Goal: Contribute content: Contribute content

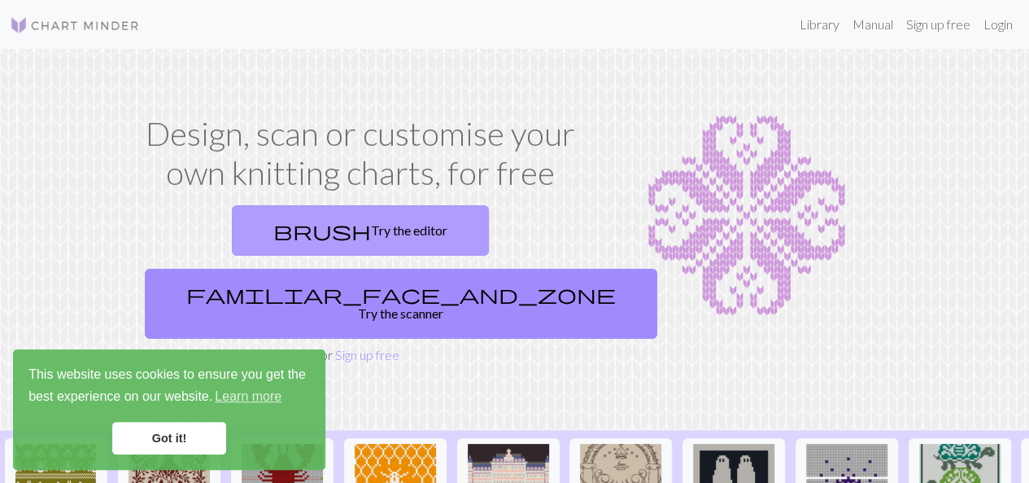
click at [316, 248] on link "brush Try the editor" at bounding box center [360, 230] width 257 height 50
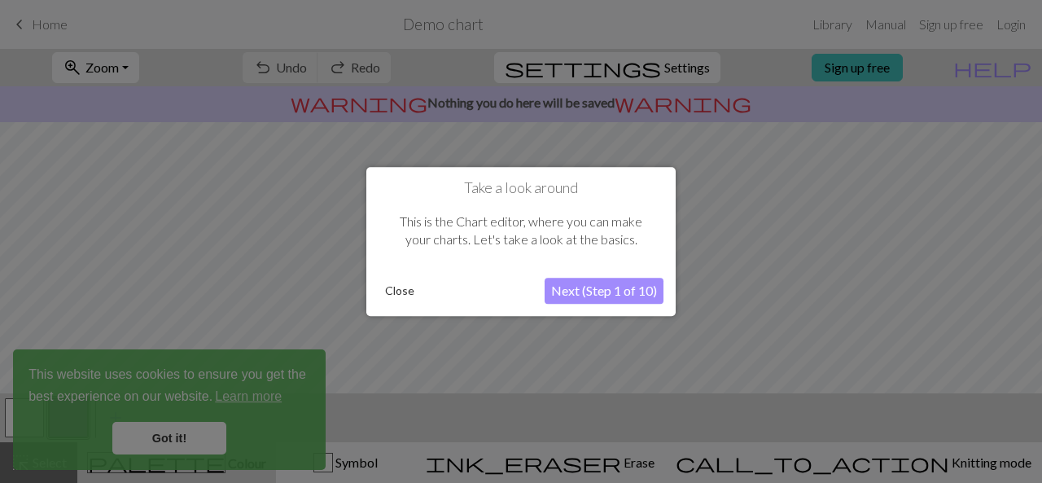
click at [625, 294] on button "Next (Step 1 of 10)" at bounding box center [603, 290] width 119 height 26
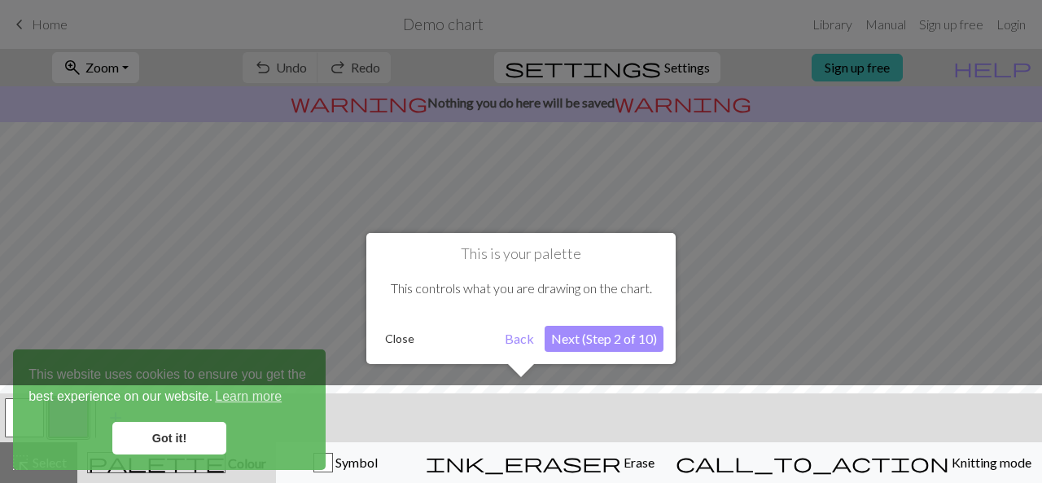
click at [890, 474] on div at bounding box center [521, 438] width 1058 height 106
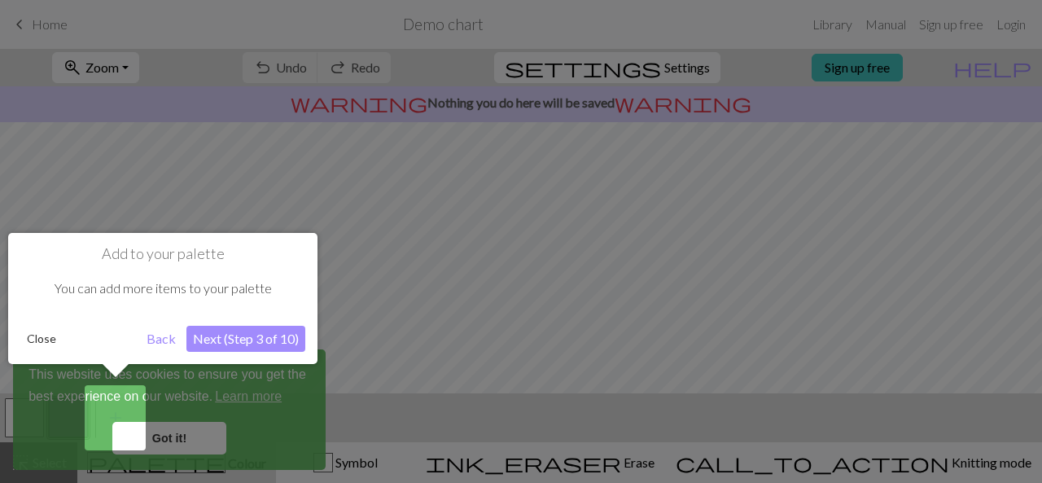
click at [685, 354] on div at bounding box center [521, 241] width 1042 height 483
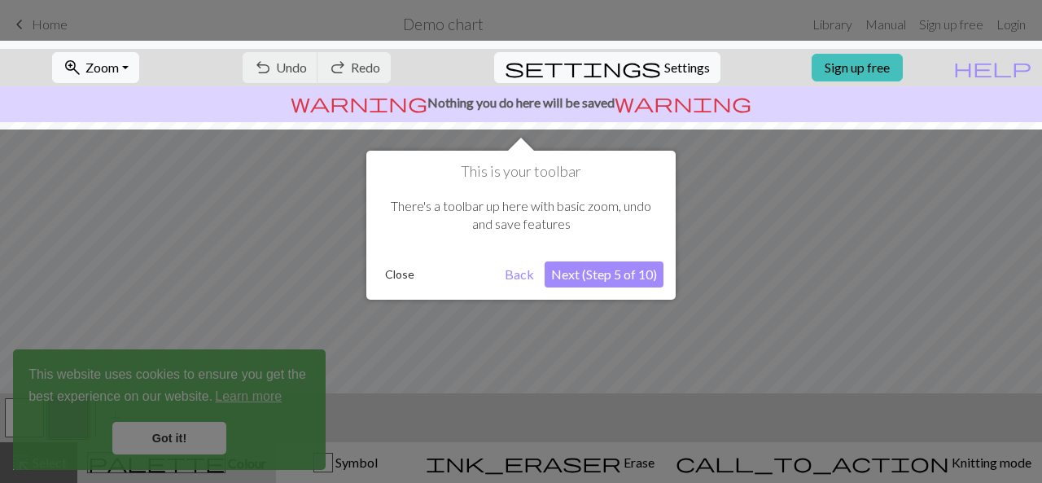
click at [495, 264] on div "Close" at bounding box center [438, 274] width 120 height 24
click at [528, 277] on button "Back" at bounding box center [519, 274] width 42 height 26
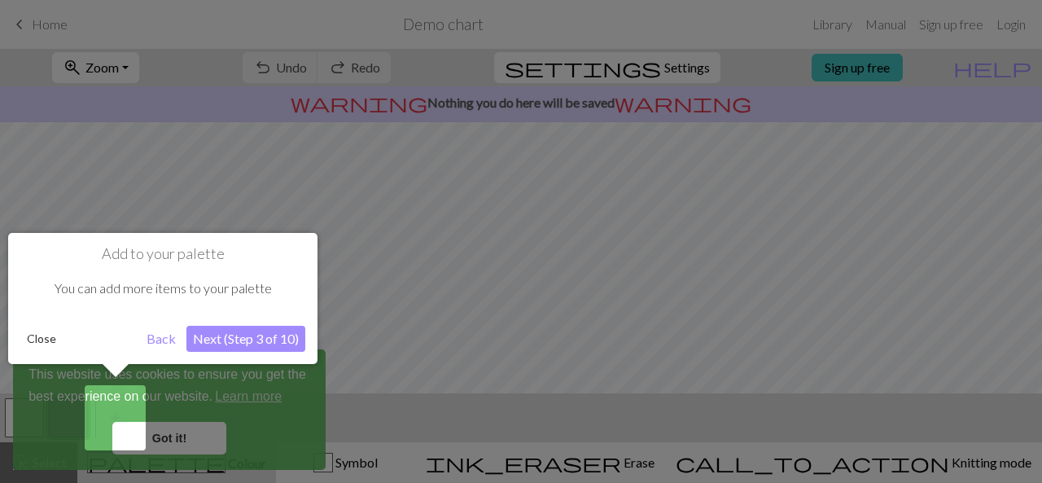
click at [158, 247] on h1 "Add to your palette" at bounding box center [162, 254] width 285 height 18
click at [140, 178] on div at bounding box center [521, 241] width 1042 height 483
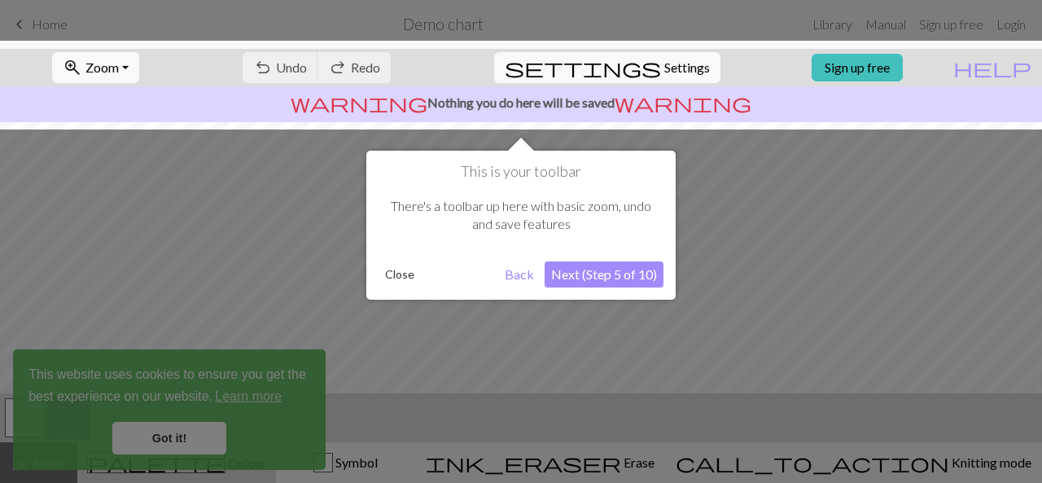
click at [392, 270] on button "Close" at bounding box center [399, 274] width 42 height 24
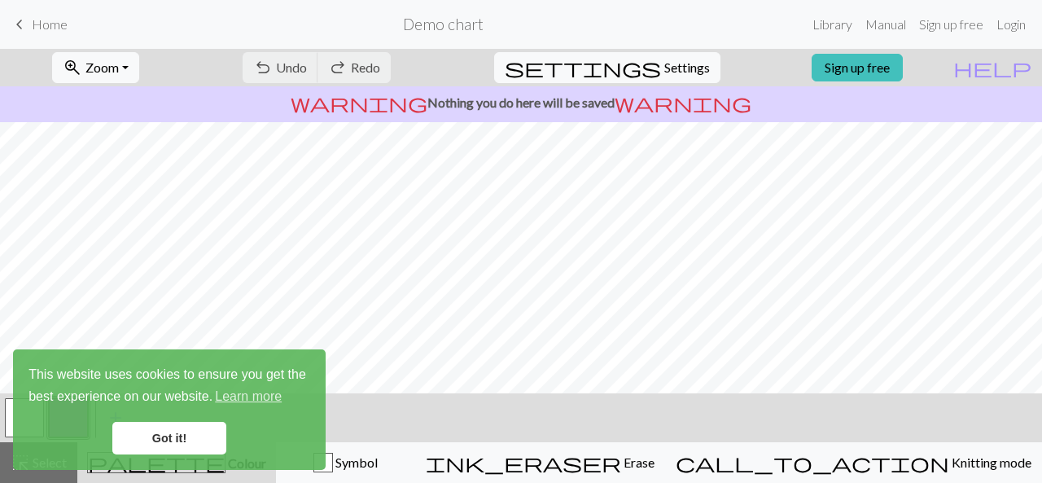
click at [185, 427] on link "Got it!" at bounding box center [169, 438] width 114 height 33
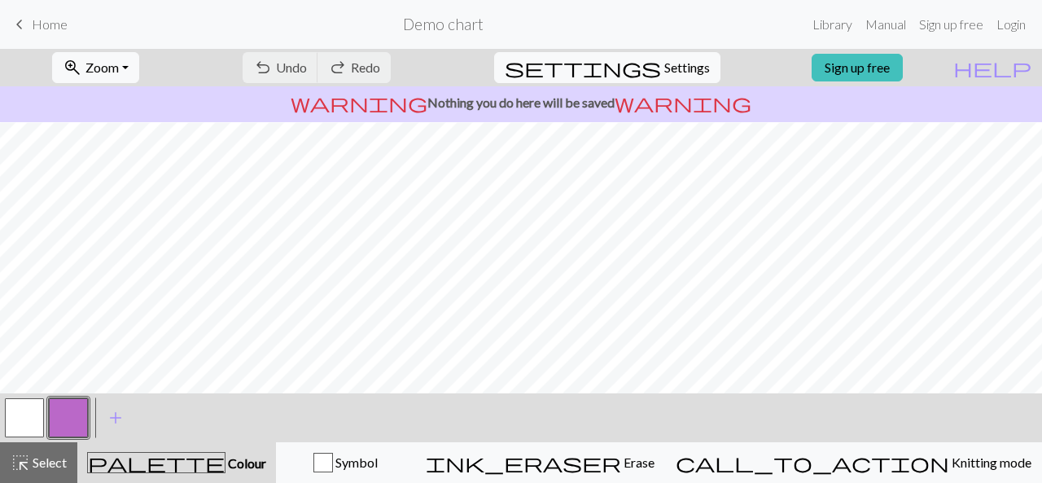
scroll to position [295, 0]
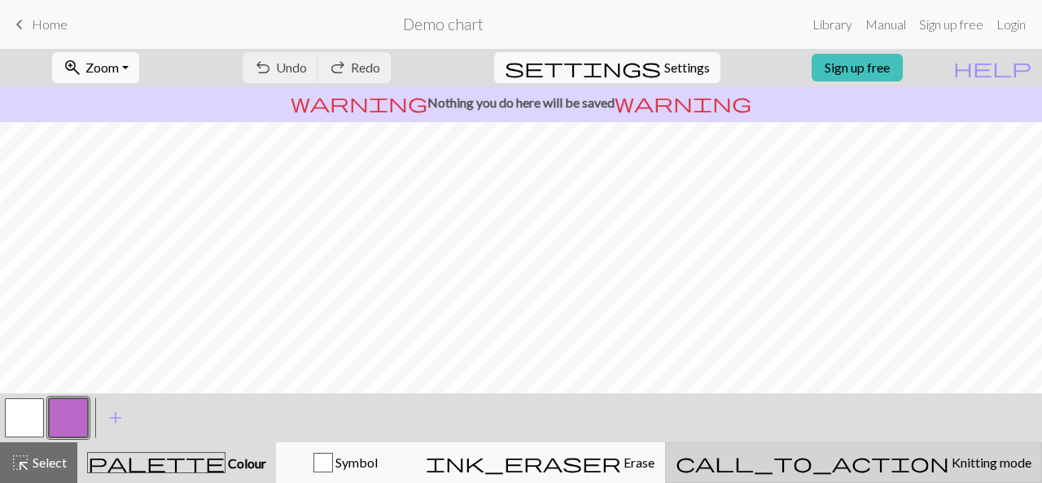
click at [881, 473] on span "call_to_action" at bounding box center [811, 462] width 273 height 23
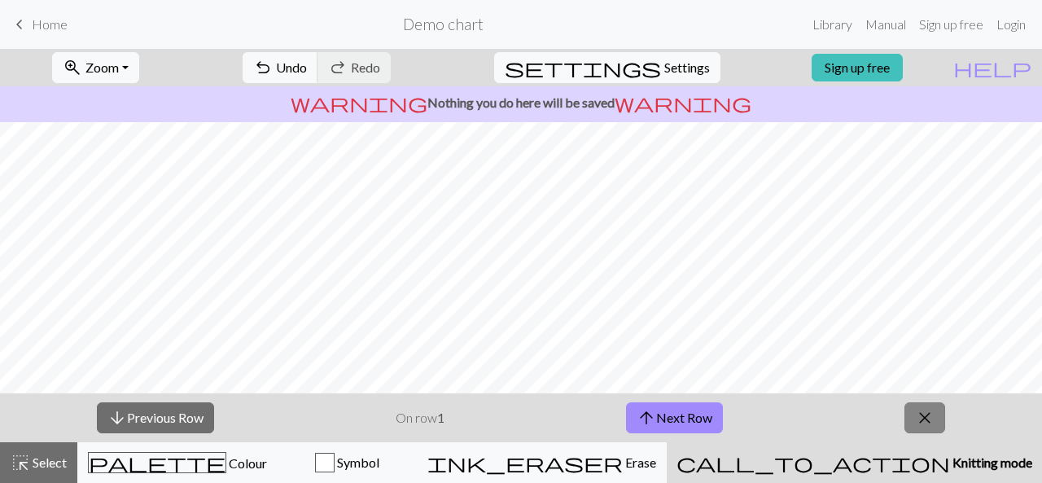
click at [931, 417] on span "close" at bounding box center [925, 417] width 20 height 23
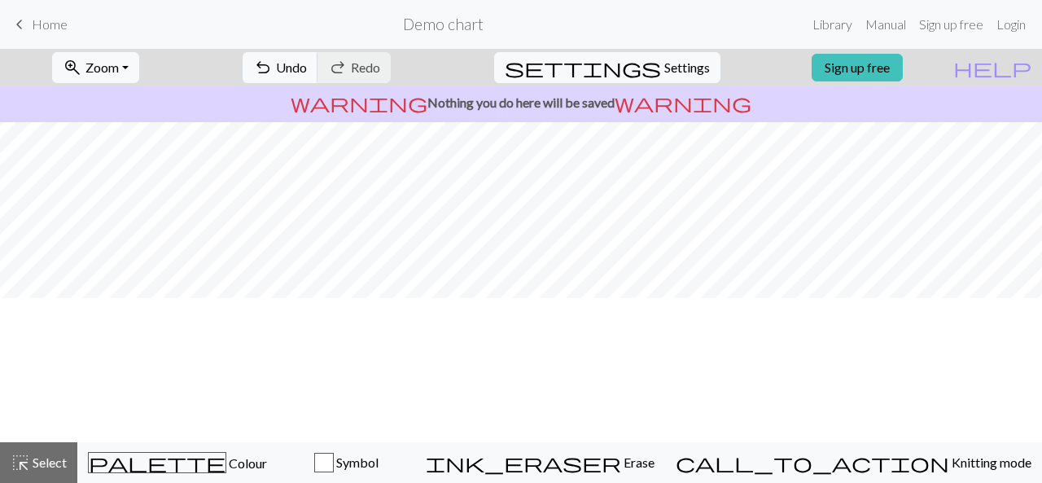
scroll to position [0, 0]
click at [42, 460] on span "Select" at bounding box center [48, 461] width 37 height 15
click at [678, 71] on span "Settings" at bounding box center [687, 68] width 46 height 20
select select "aran"
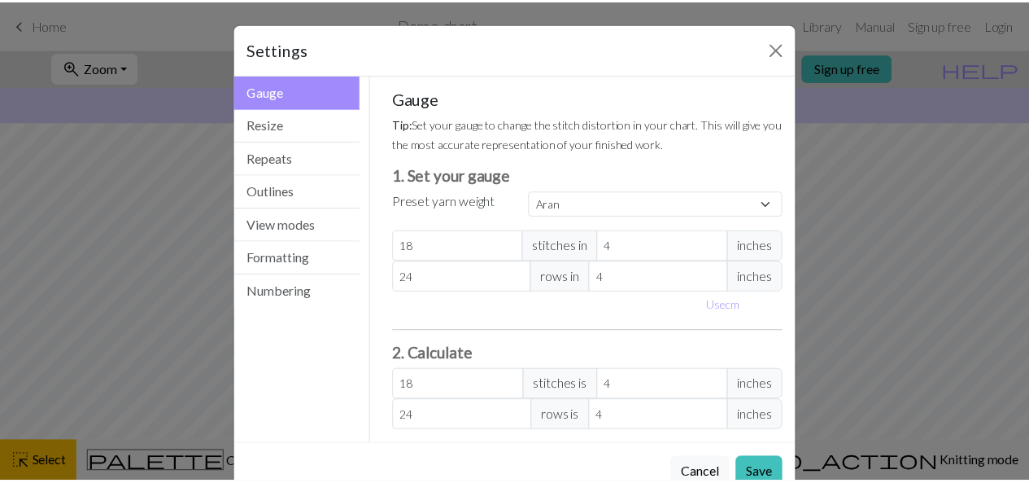
scroll to position [38, 0]
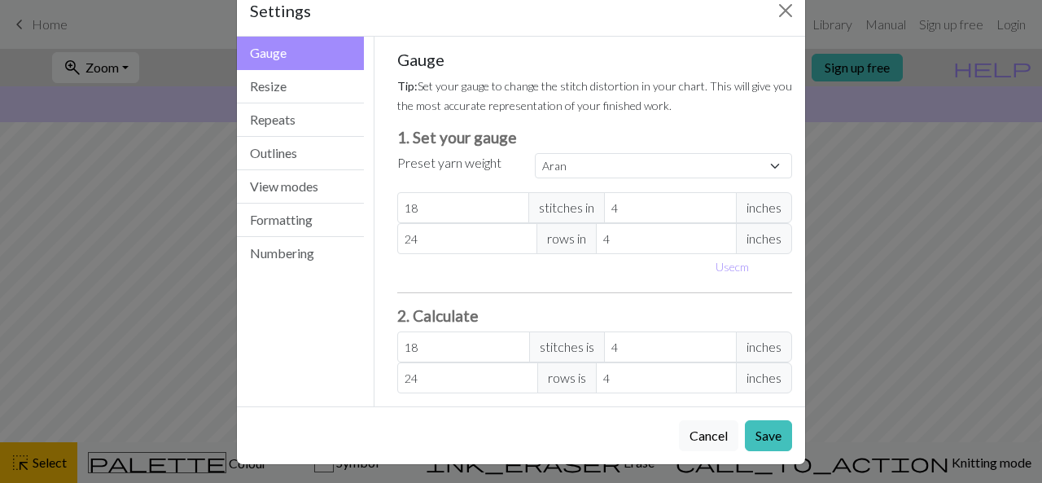
click at [939, 183] on div "Settings Gauge Gauge Resize Repeats Outlines View modes Formatting Numbering Ga…" at bounding box center [521, 241] width 1042 height 483
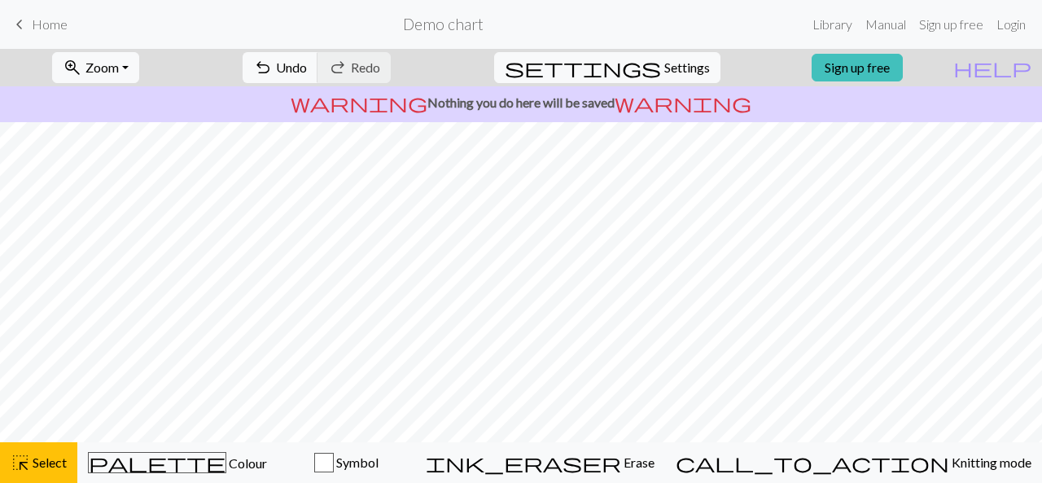
click at [24, 20] on span "keyboard_arrow_left" at bounding box center [20, 24] width 20 height 23
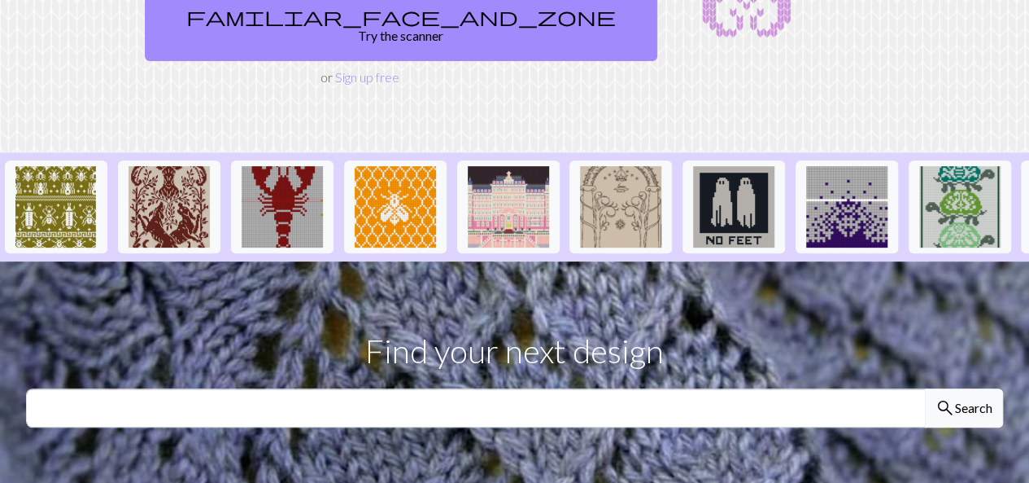
scroll to position [278, 0]
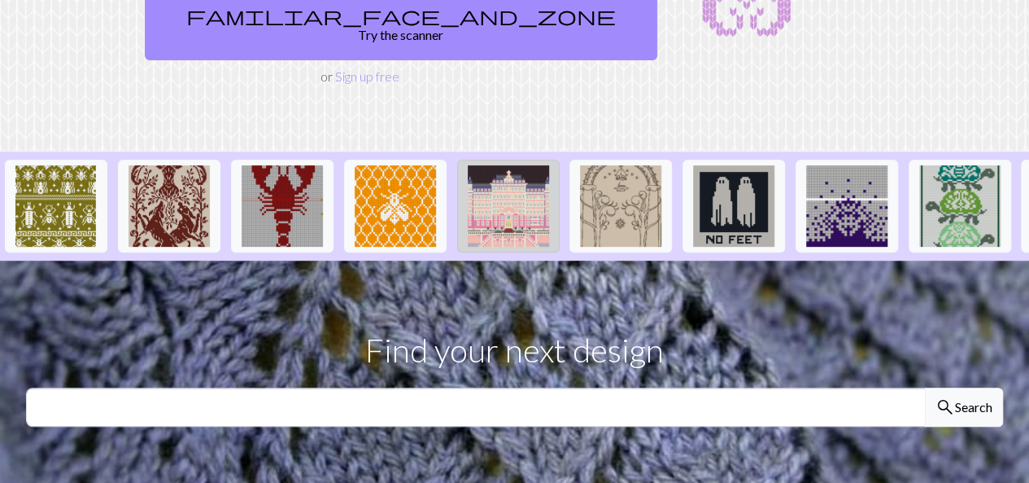
click at [511, 165] on img at bounding box center [508, 205] width 81 height 81
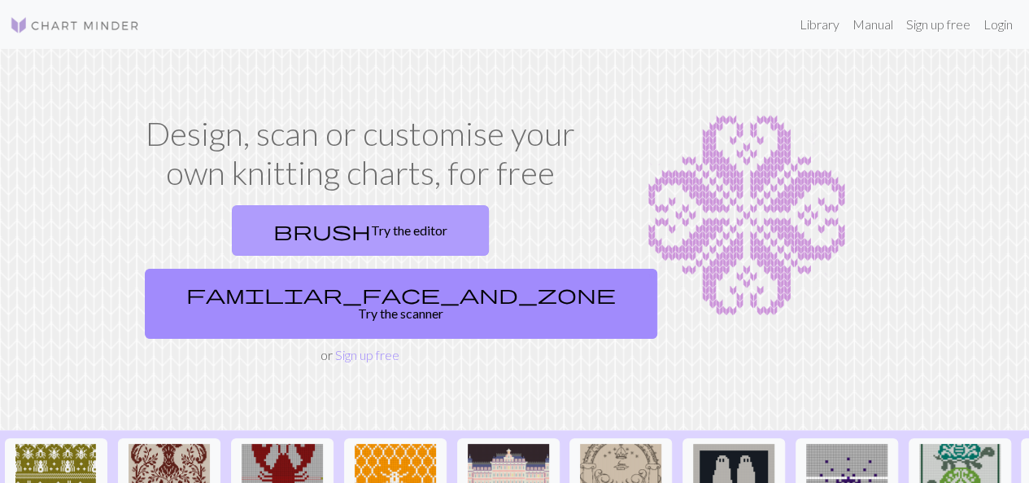
click at [273, 232] on link "brush Try the editor" at bounding box center [360, 230] width 257 height 50
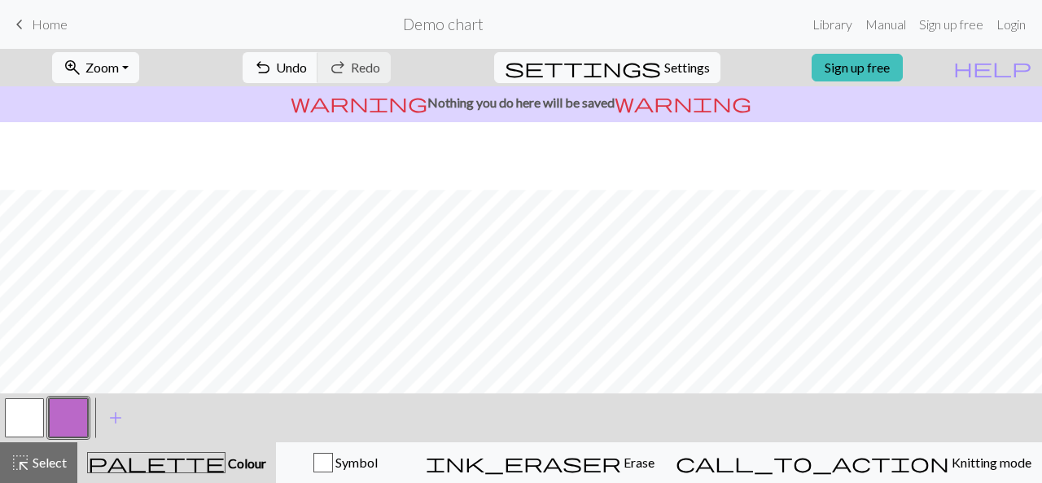
scroll to position [231, 0]
click at [671, 75] on span "Settings" at bounding box center [687, 68] width 46 height 20
select select "aran"
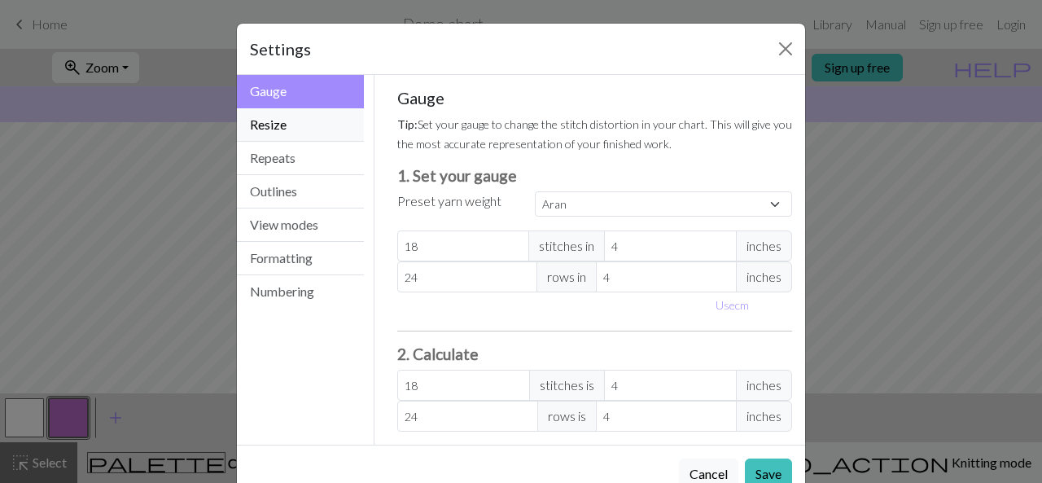
click at [304, 128] on button "Resize" at bounding box center [300, 124] width 127 height 33
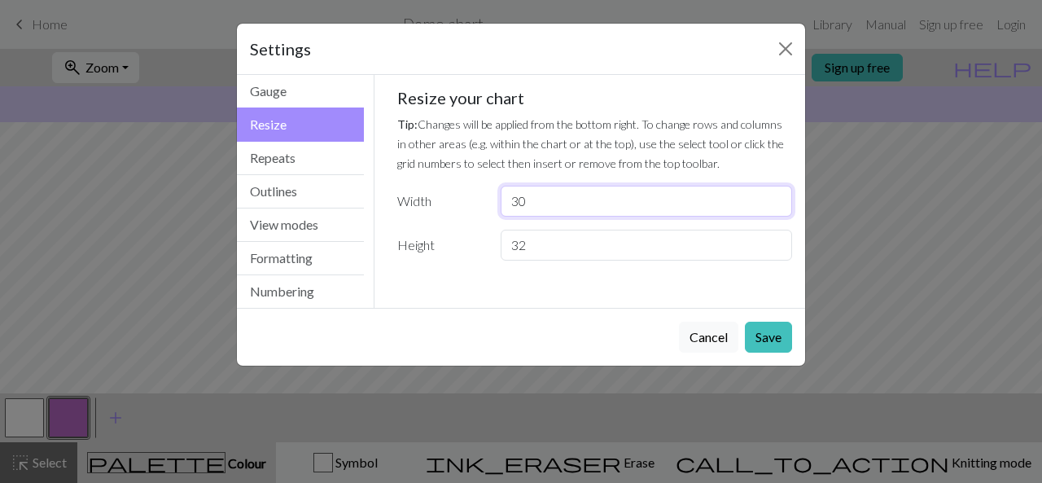
click at [573, 194] on input "30" at bounding box center [645, 201] width 291 height 31
drag, startPoint x: 536, startPoint y: 203, endPoint x: 477, endPoint y: 204, distance: 59.4
click at [477, 204] on div "Width 30" at bounding box center [594, 201] width 415 height 31
type input "50"
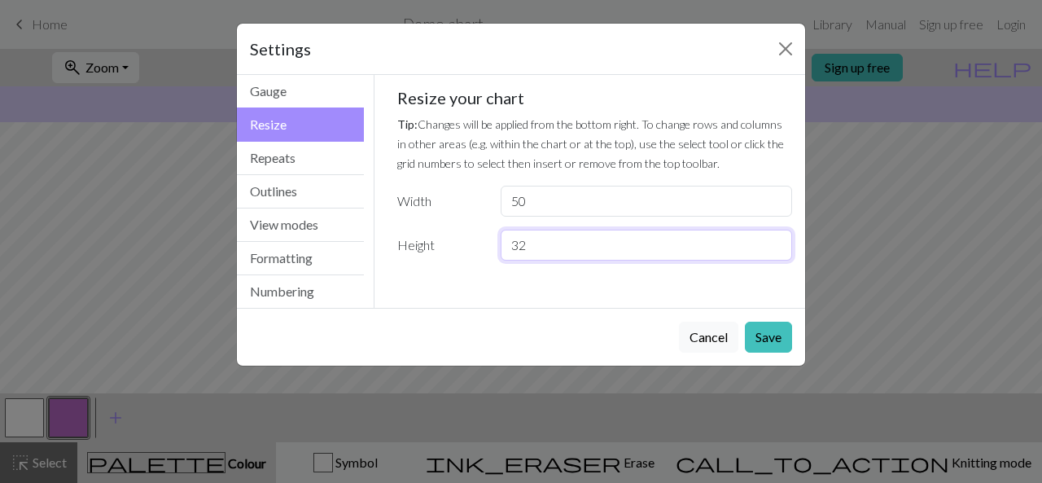
click at [549, 256] on input "32" at bounding box center [645, 244] width 291 height 31
type input "3"
type input "50"
click at [771, 334] on button "Save" at bounding box center [768, 336] width 47 height 31
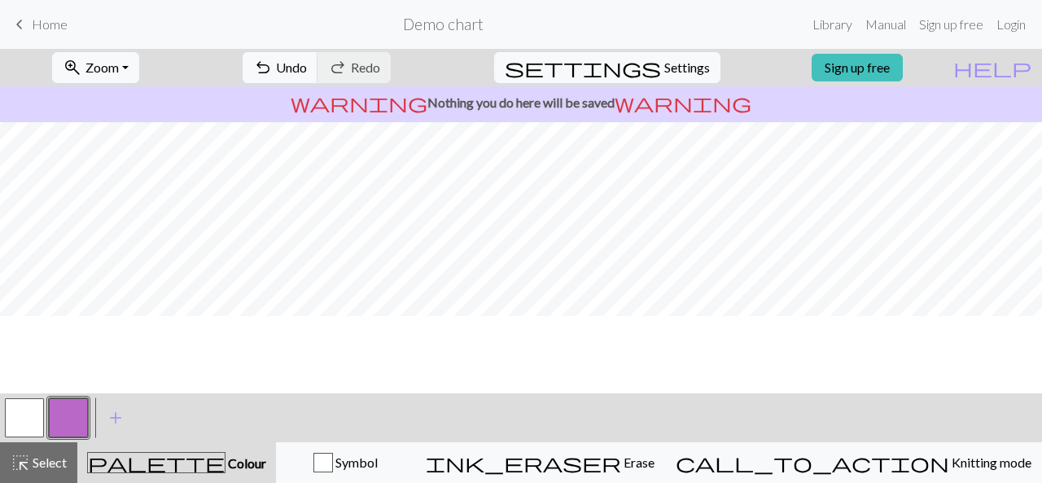
scroll to position [0, 0]
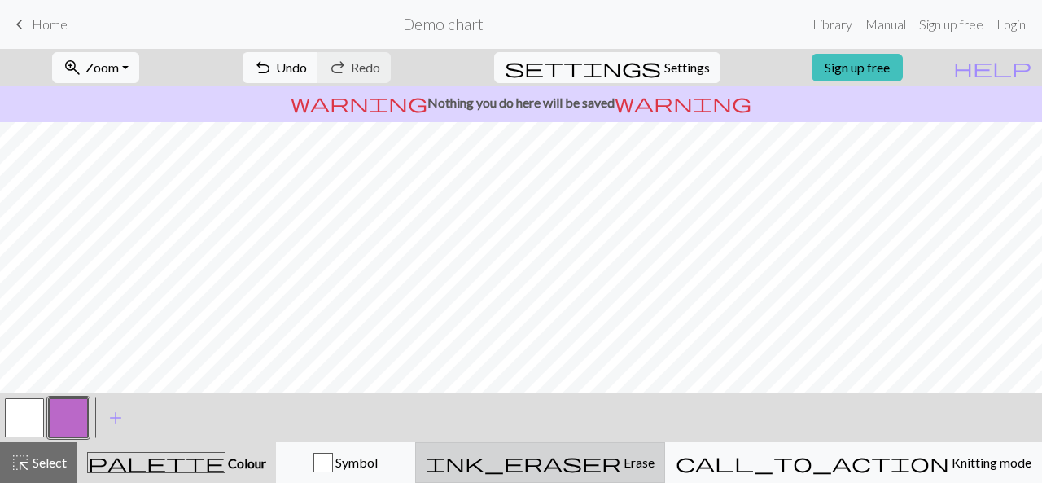
click at [654, 459] on span "Erase" at bounding box center [637, 461] width 33 height 15
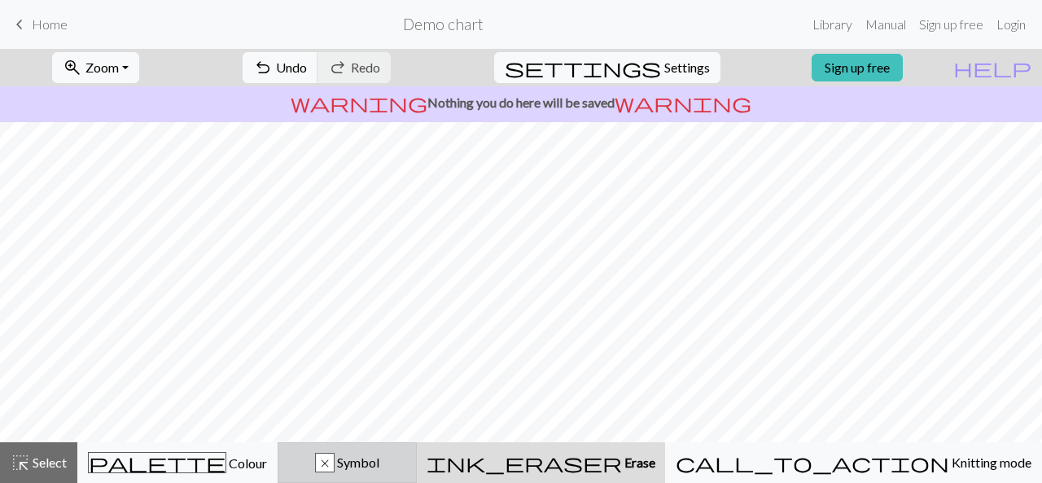
click at [379, 461] on span "Symbol" at bounding box center [356, 461] width 45 height 15
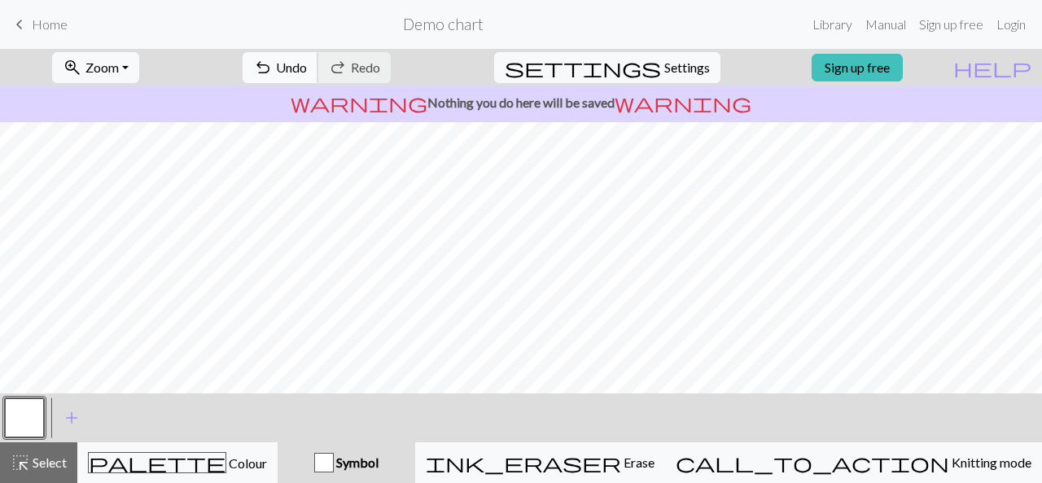
click at [307, 64] on span "Undo" at bounding box center [291, 66] width 31 height 15
click at [58, 457] on span "Select" at bounding box center [48, 461] width 37 height 15
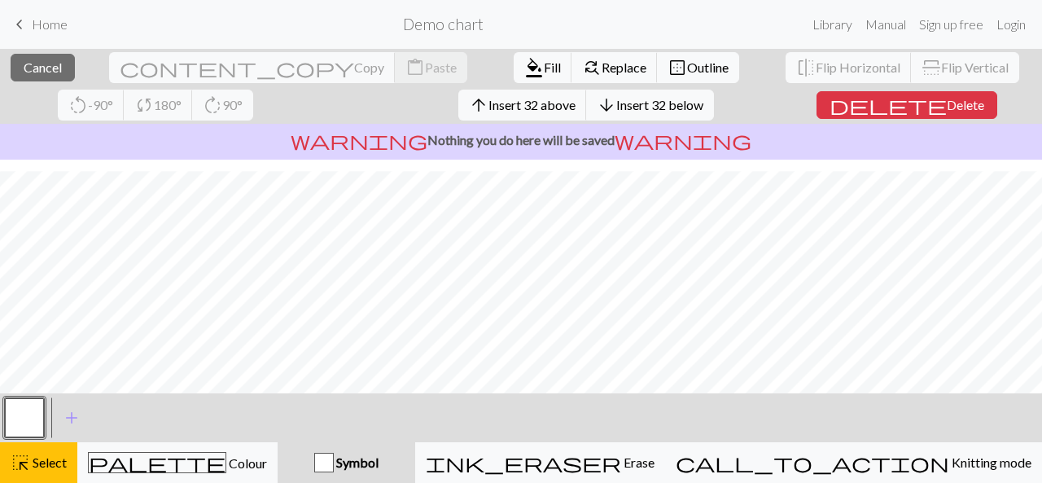
scroll to position [139, 0]
click at [544, 66] on span "Fill" at bounding box center [552, 66] width 17 height 15
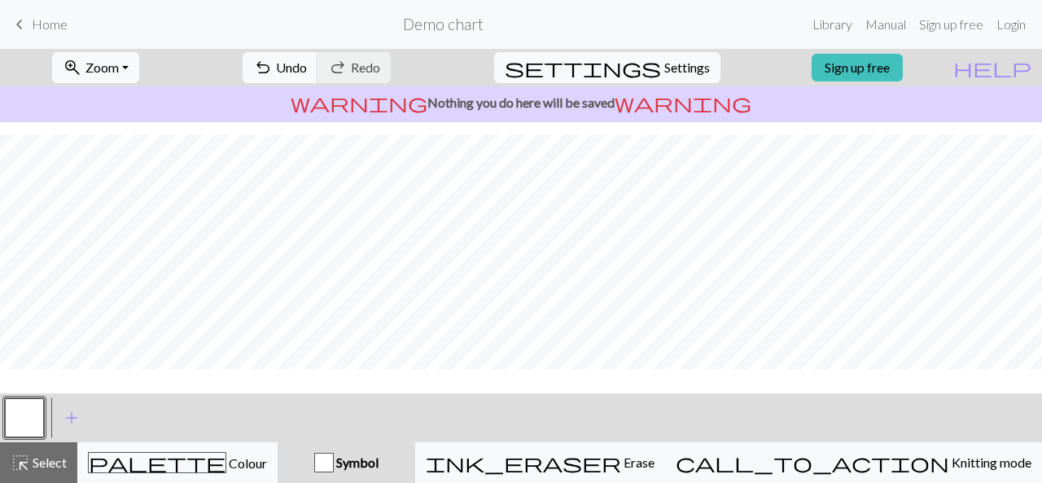
scroll to position [103, 0]
click at [0, 445] on button "highlight_alt Select Select" at bounding box center [38, 462] width 77 height 41
click at [29, 415] on button "button" at bounding box center [24, 417] width 39 height 39
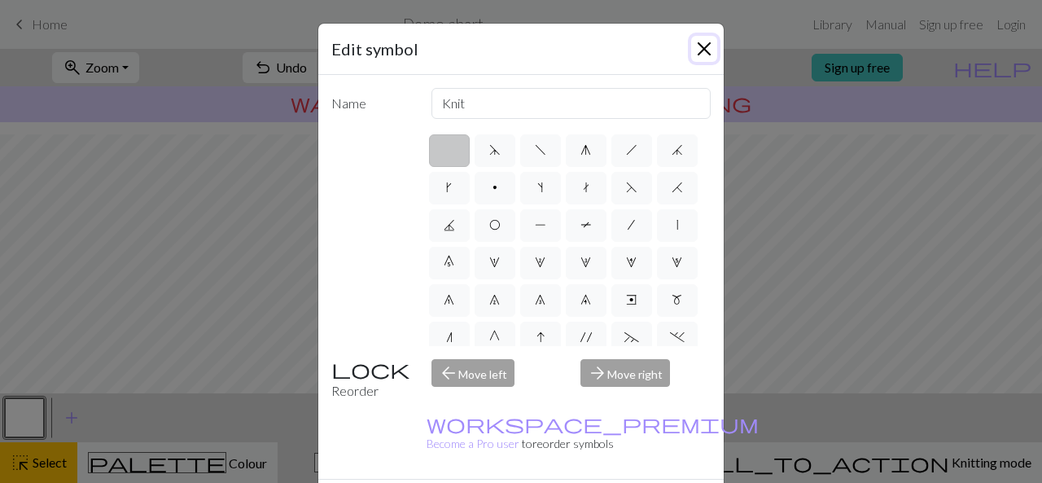
click at [701, 43] on button "Close" at bounding box center [704, 49] width 26 height 26
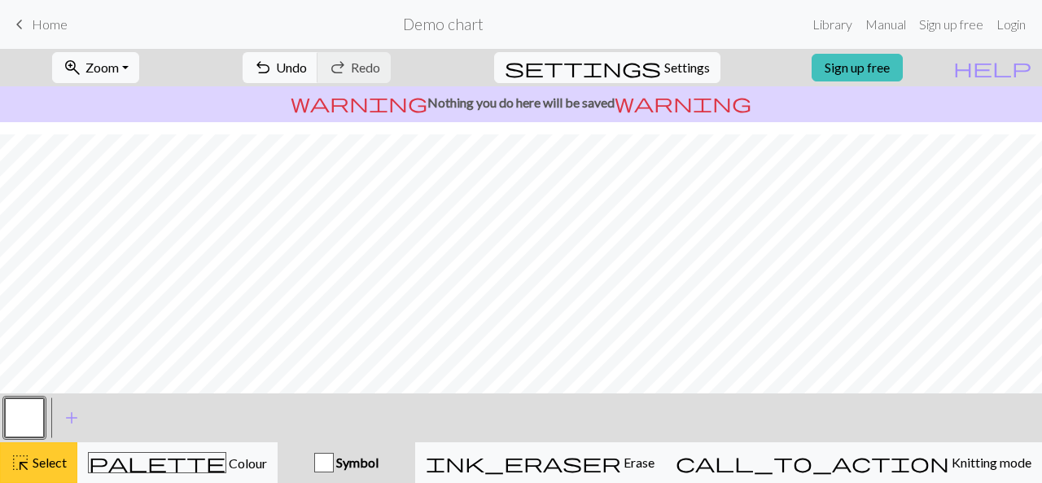
click at [55, 465] on span "Select" at bounding box center [48, 461] width 37 height 15
click at [50, 456] on span "Select" at bounding box center [48, 461] width 37 height 15
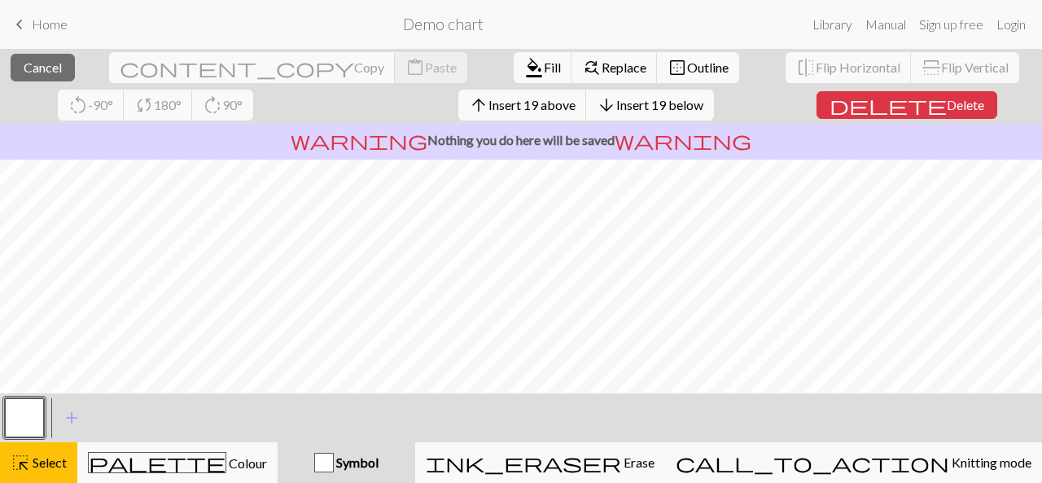
click at [20, 430] on button "button" at bounding box center [24, 417] width 39 height 39
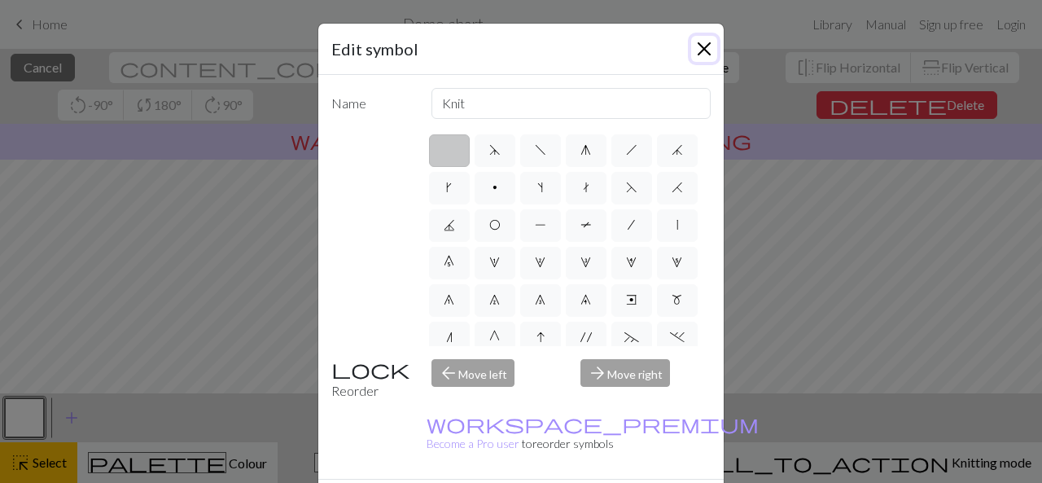
click at [699, 59] on button "Close" at bounding box center [704, 49] width 26 height 26
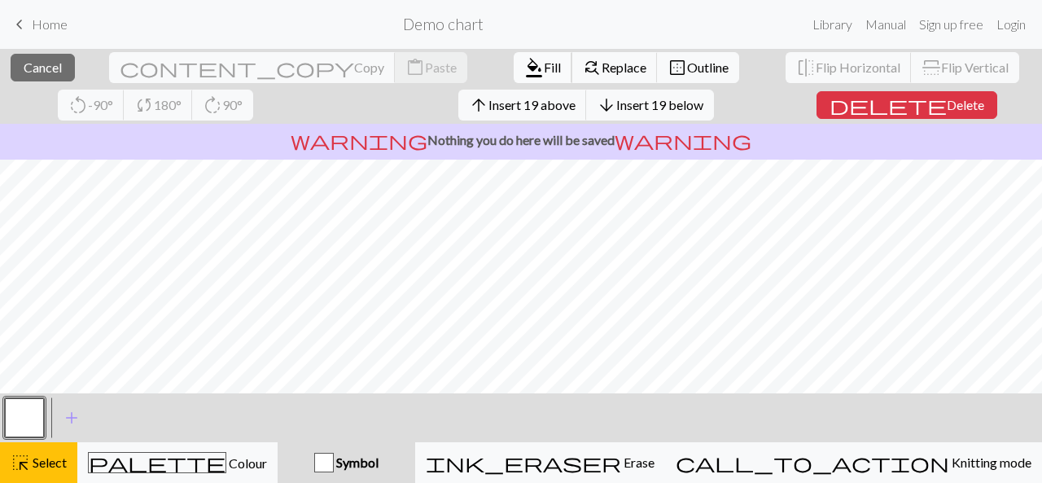
click at [544, 63] on span "Fill" at bounding box center [552, 66] width 17 height 15
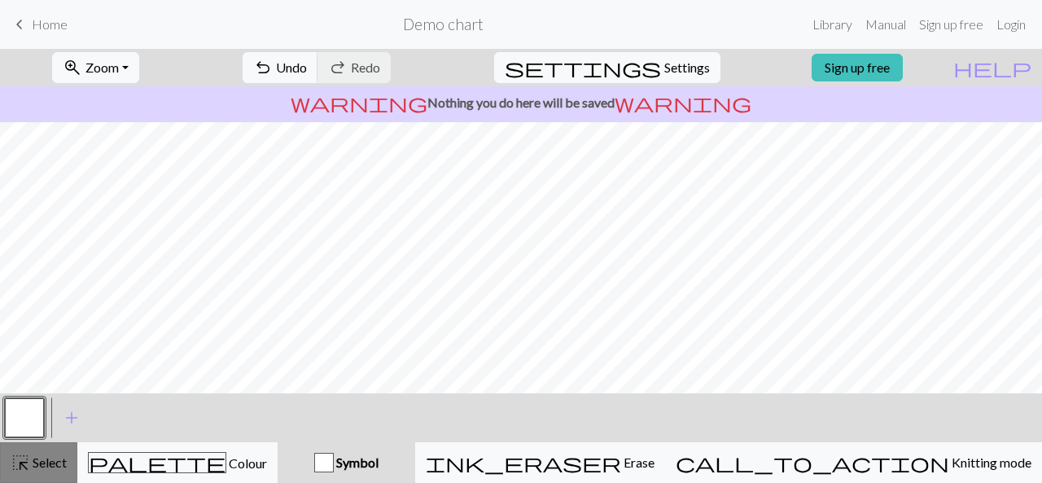
click at [46, 465] on span "Select" at bounding box center [48, 461] width 37 height 15
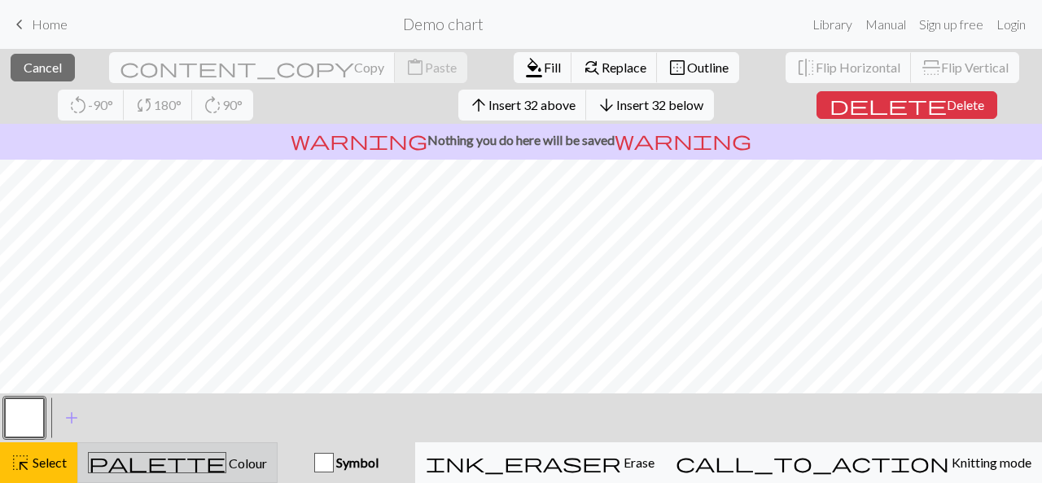
click at [149, 454] on div "palette Colour Colour" at bounding box center [177, 462] width 179 height 21
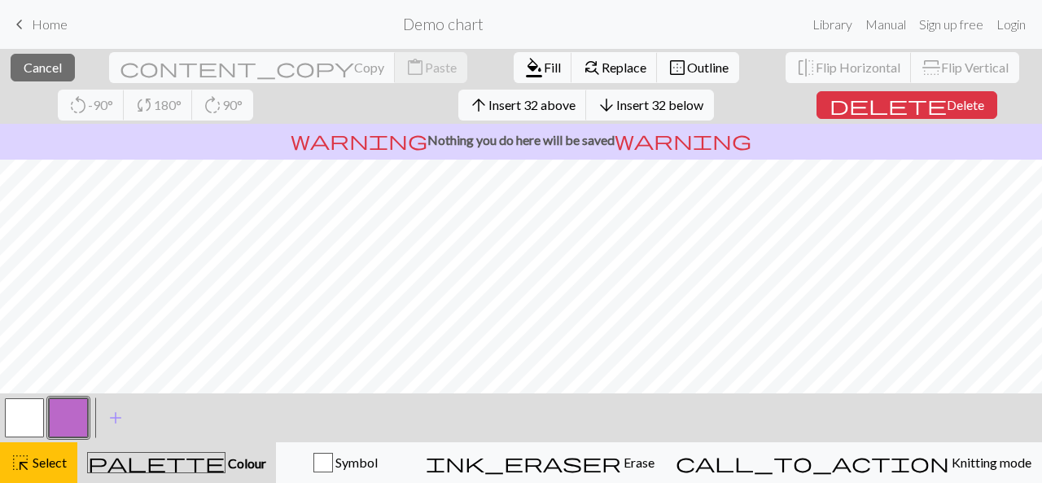
click at [13, 406] on button "button" at bounding box center [24, 417] width 39 height 39
click at [601, 61] on span "Replace" at bounding box center [623, 66] width 45 height 15
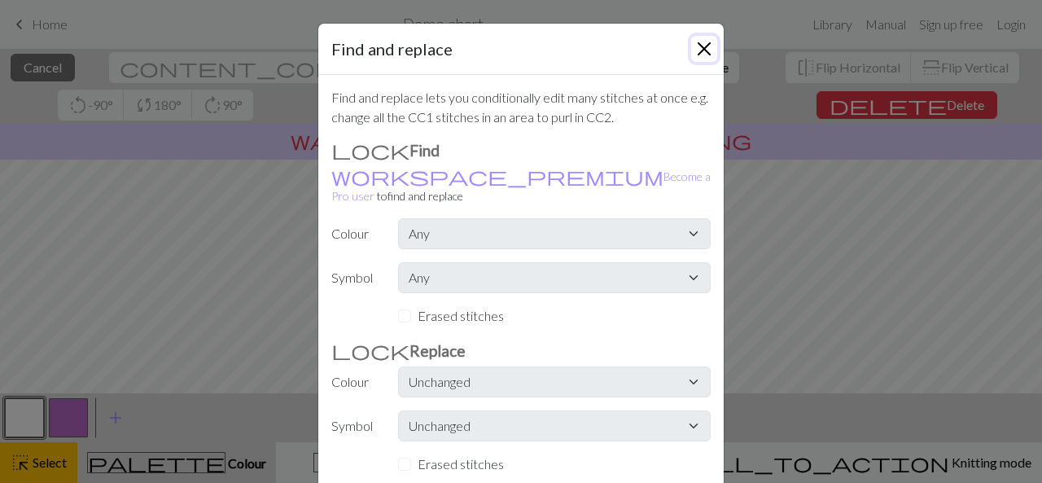
click at [695, 49] on button "Close" at bounding box center [704, 49] width 26 height 26
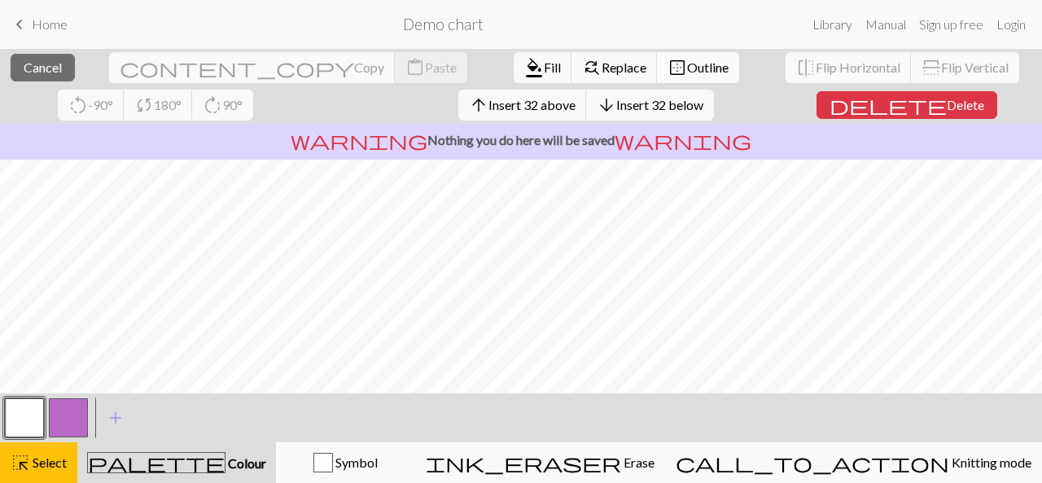
click at [687, 65] on span "Outline" at bounding box center [708, 66] width 42 height 15
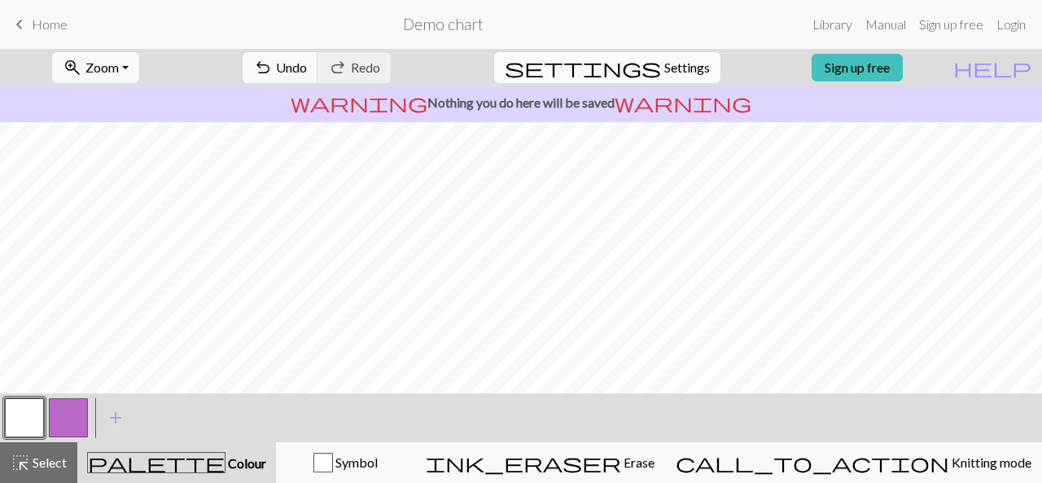
click at [637, 65] on span "settings" at bounding box center [583, 67] width 156 height 23
select select "aran"
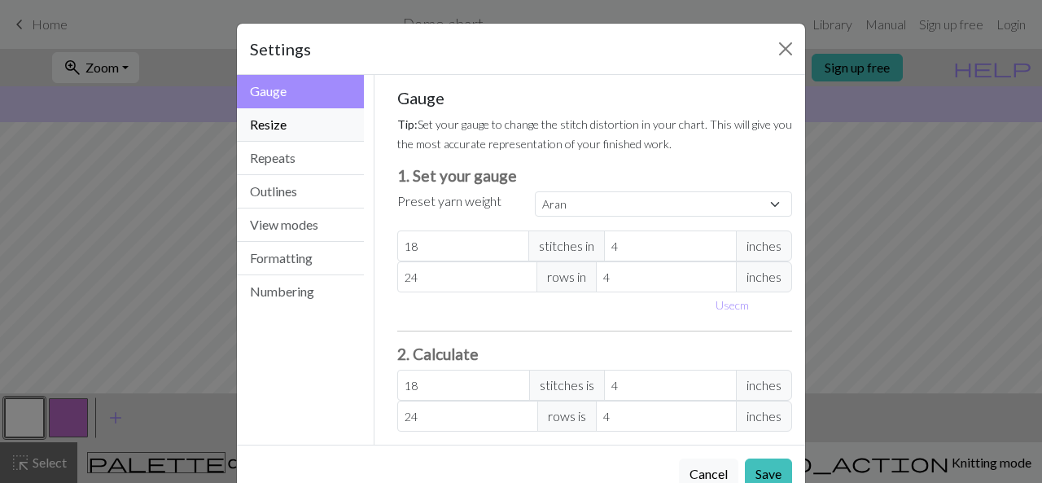
click at [312, 121] on button "Resize" at bounding box center [300, 124] width 127 height 33
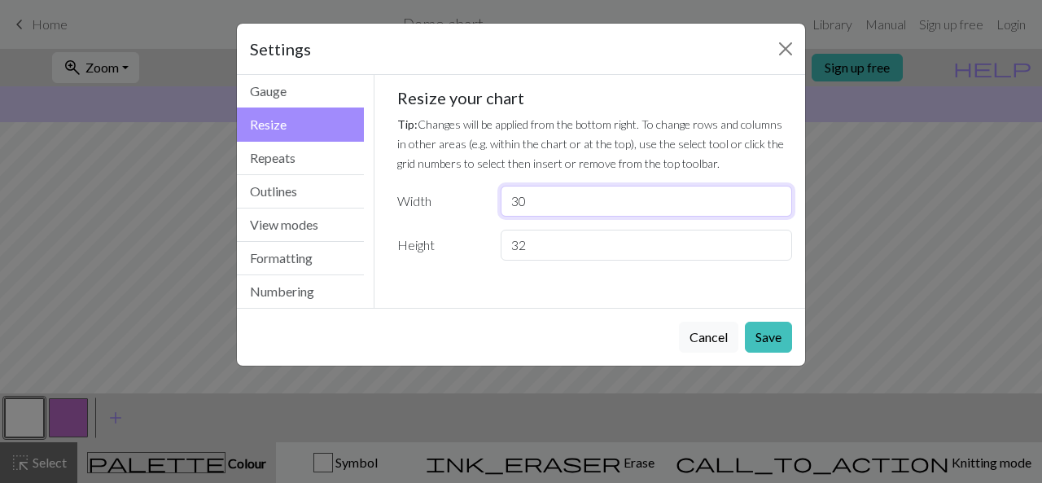
click at [552, 199] on input "30" at bounding box center [645, 201] width 291 height 31
click at [513, 199] on input "30" at bounding box center [645, 201] width 291 height 31
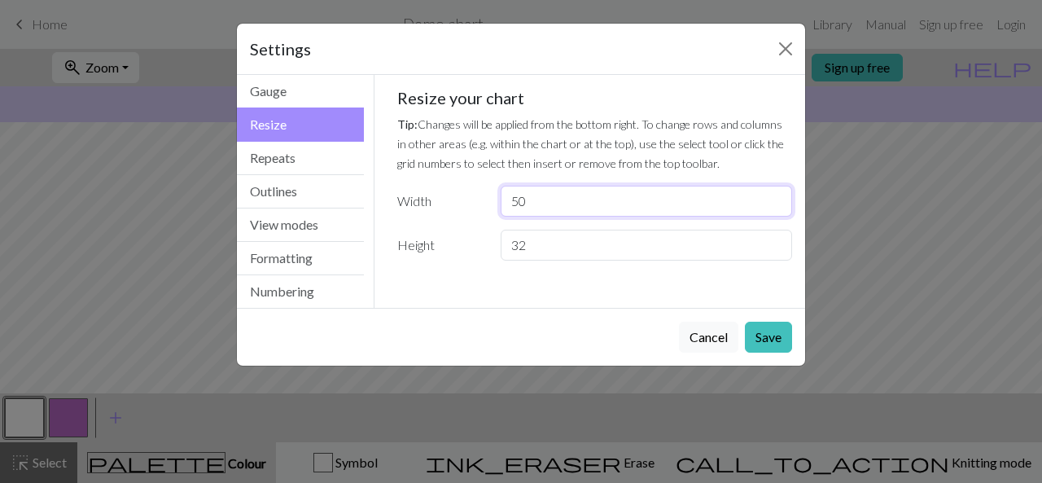
type input "50"
drag, startPoint x: 549, startPoint y: 248, endPoint x: 448, endPoint y: 270, distance: 104.1
click at [448, 270] on div "Gauge Tip: Set your gauge to change the stitch distortion in your chart. This w…" at bounding box center [595, 181] width 422 height 212
type input "50"
click at [792, 347] on div "Cancel Save" at bounding box center [521, 337] width 568 height 58
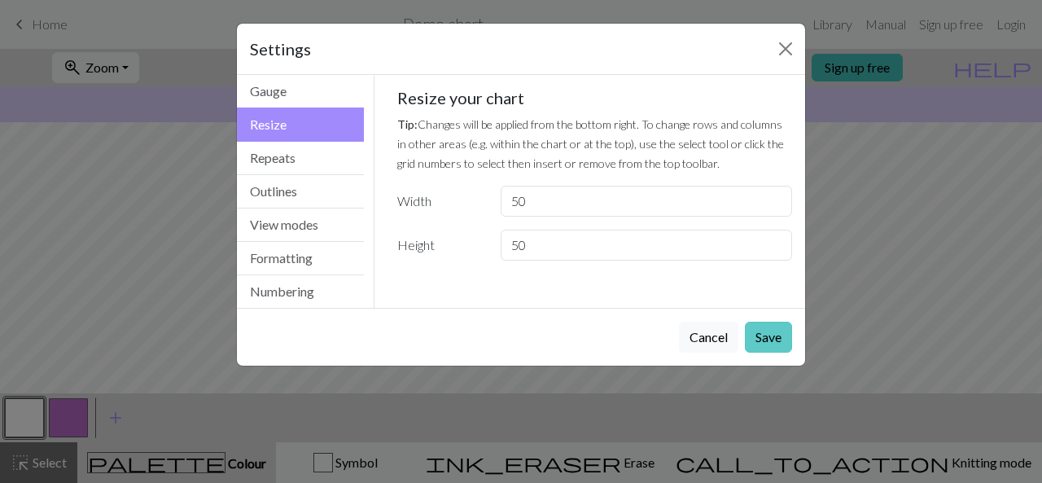
click at [779, 321] on button "Save" at bounding box center [768, 336] width 47 height 31
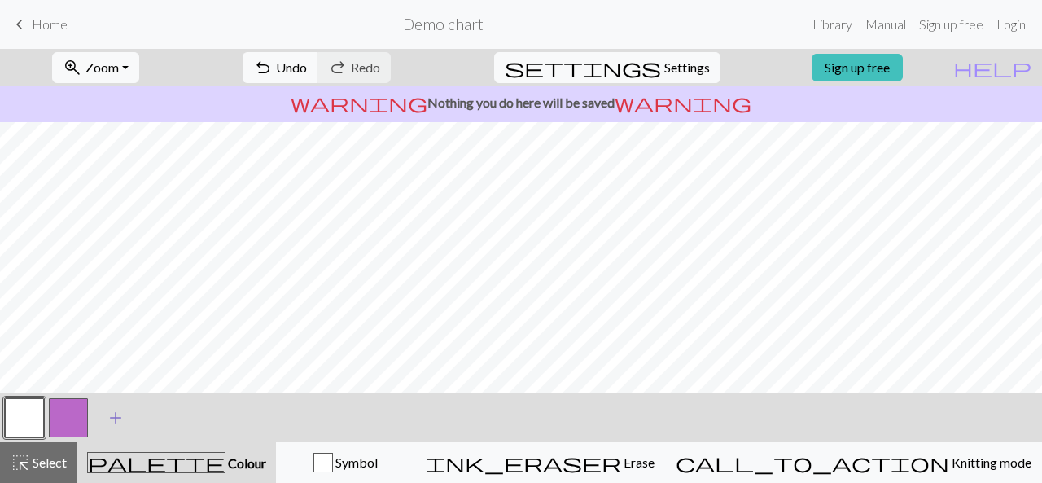
click at [113, 414] on span "add" at bounding box center [116, 417] width 20 height 23
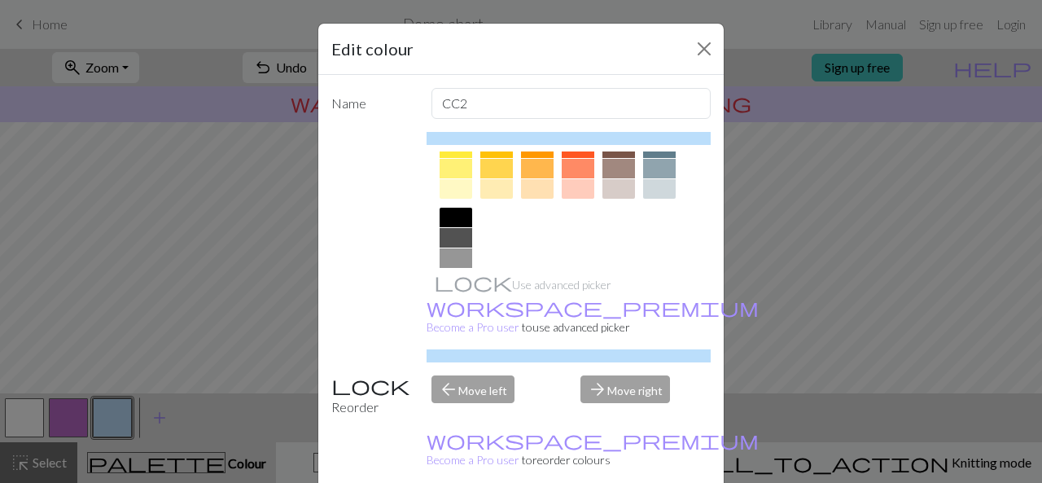
scroll to position [317, 0]
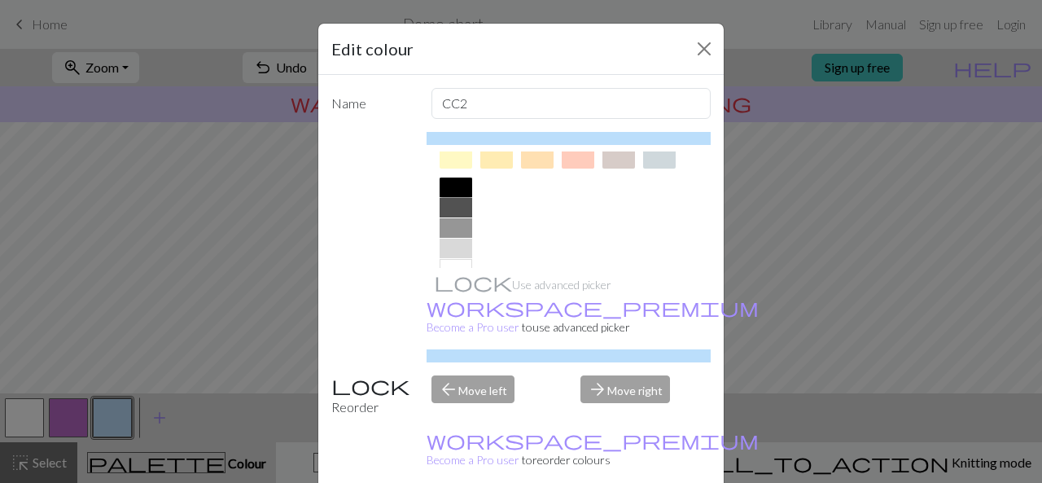
click at [439, 181] on div at bounding box center [455, 187] width 33 height 20
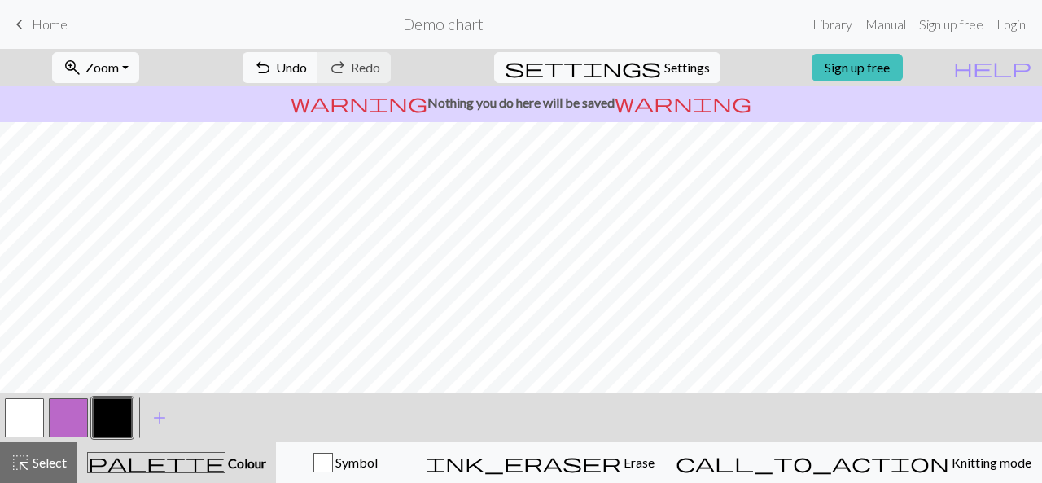
click at [7, 406] on button "button" at bounding box center [24, 417] width 39 height 39
click at [118, 411] on button "button" at bounding box center [112, 417] width 39 height 39
click at [307, 66] on span "Undo" at bounding box center [291, 66] width 31 height 15
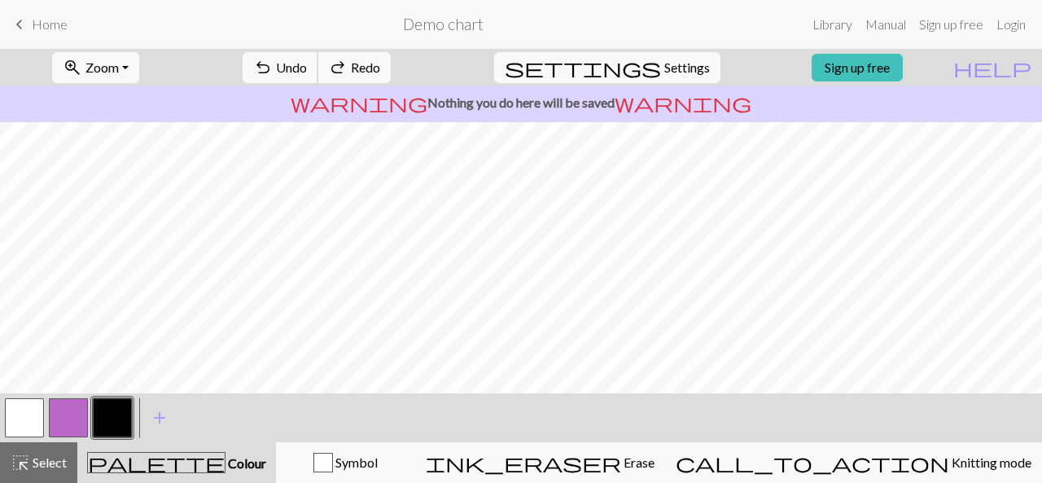
click at [307, 66] on span "Undo" at bounding box center [291, 66] width 31 height 15
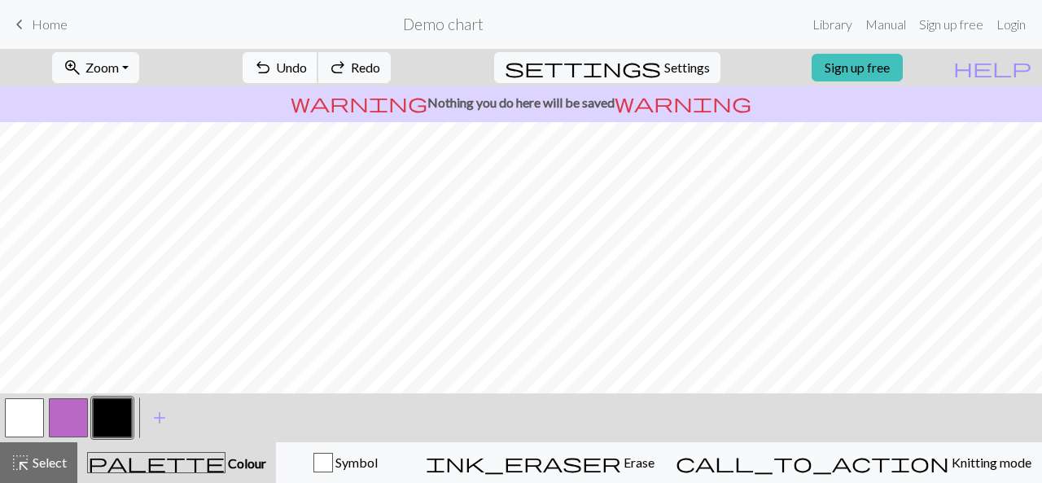
click at [307, 66] on span "Undo" at bounding box center [291, 66] width 31 height 15
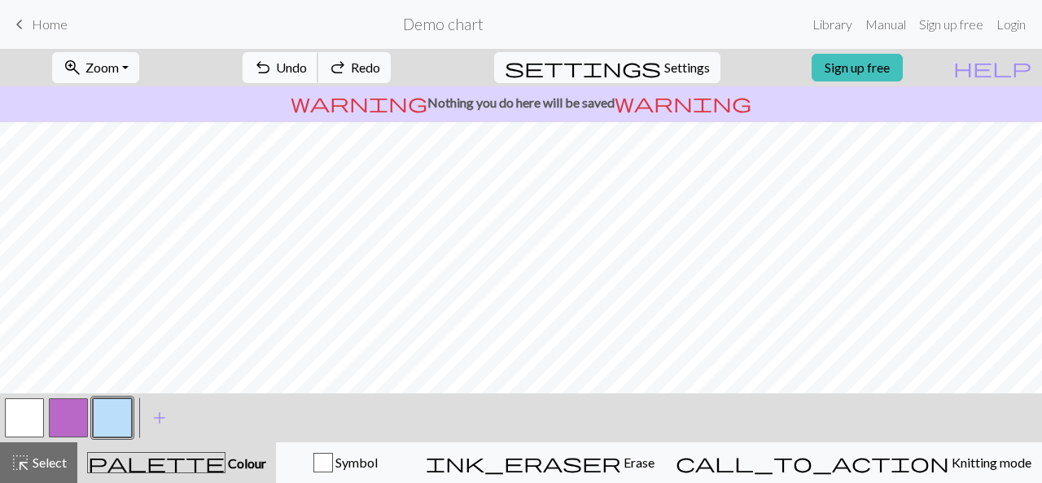
click at [307, 66] on span "Undo" at bounding box center [291, 66] width 31 height 15
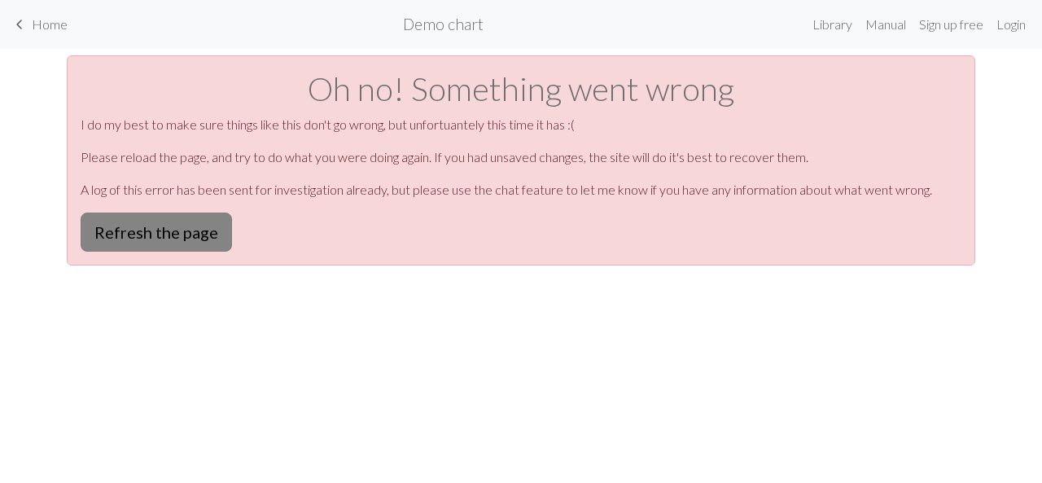
click at [181, 221] on button "Refresh the page" at bounding box center [156, 231] width 151 height 39
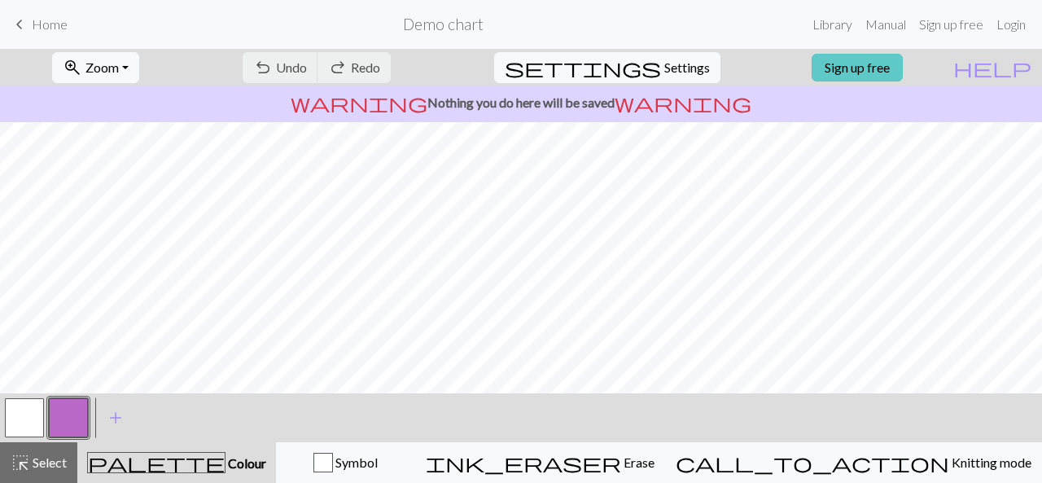
click at [889, 71] on link "Sign up free" at bounding box center [856, 68] width 91 height 28
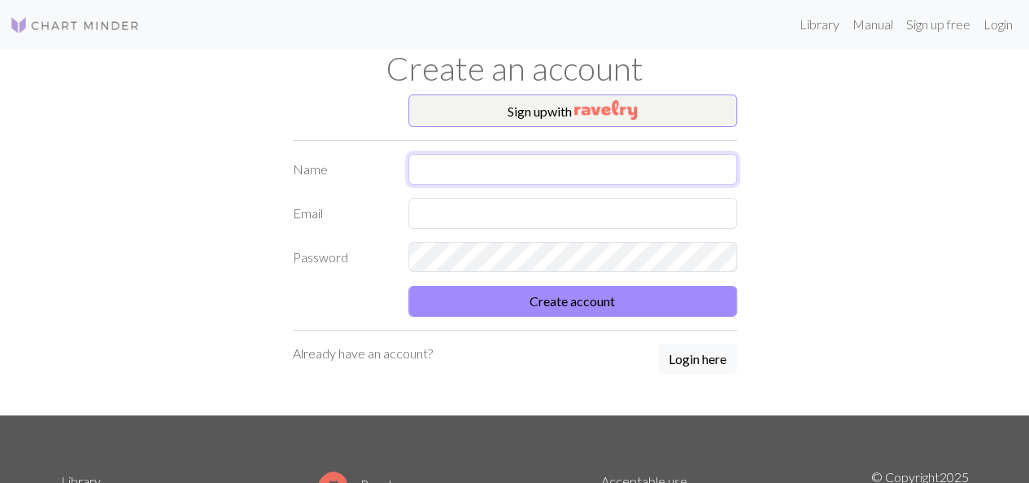
click at [701, 173] on input "text" at bounding box center [572, 169] width 329 height 31
type input "[PERSON_NAME]"
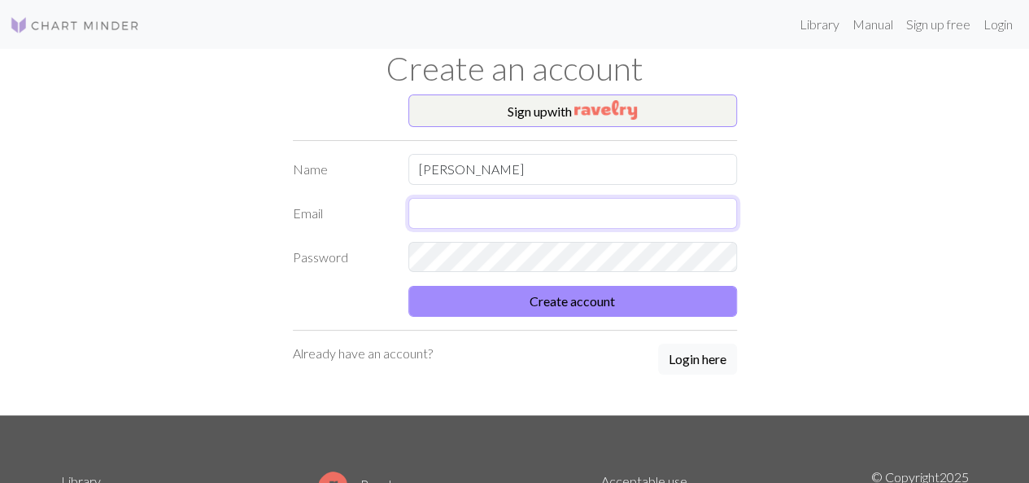
click at [545, 209] on input "text" at bounding box center [572, 213] width 329 height 31
type input "fuchs.paula@hblalentia.at"
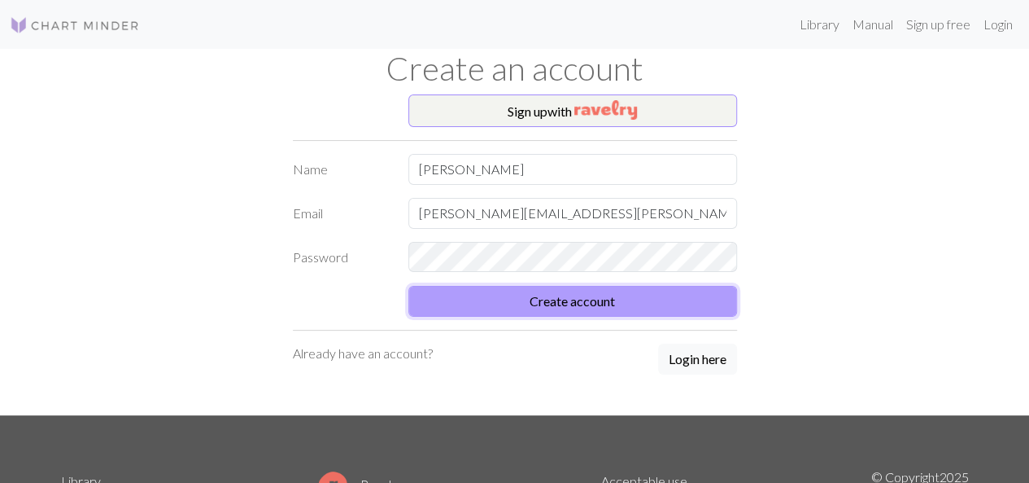
click at [462, 294] on button "Create account" at bounding box center [572, 301] width 329 height 31
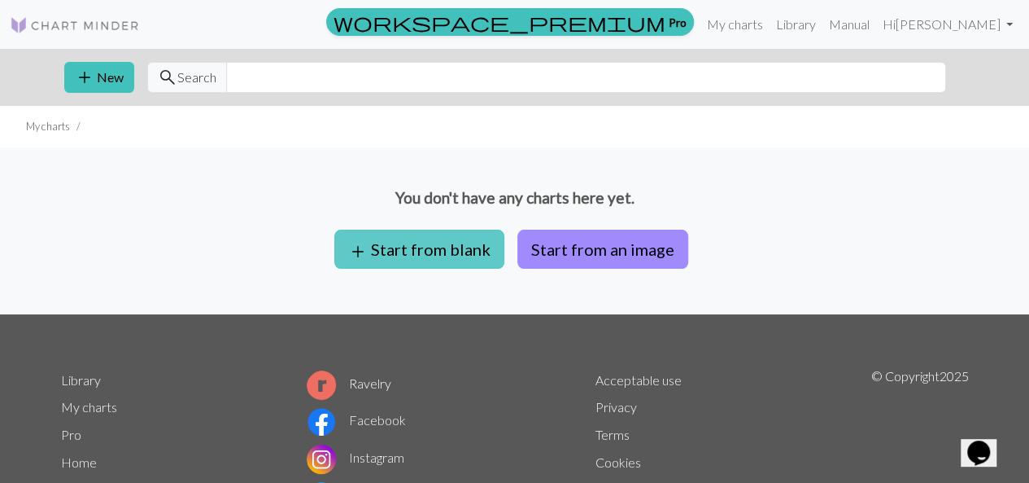
click at [456, 235] on button "add Start from blank" at bounding box center [419, 248] width 170 height 39
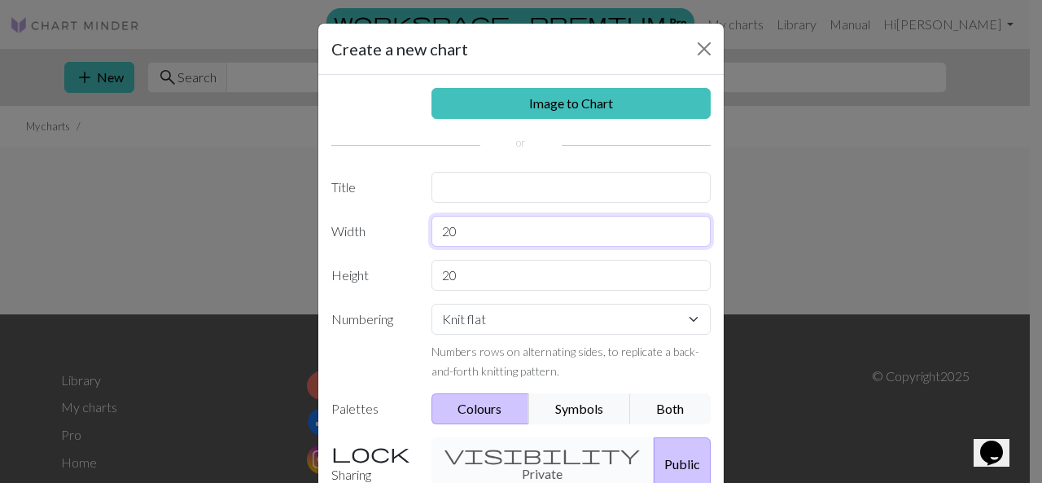
click at [480, 243] on input "20" at bounding box center [571, 231] width 280 height 31
type input "50"
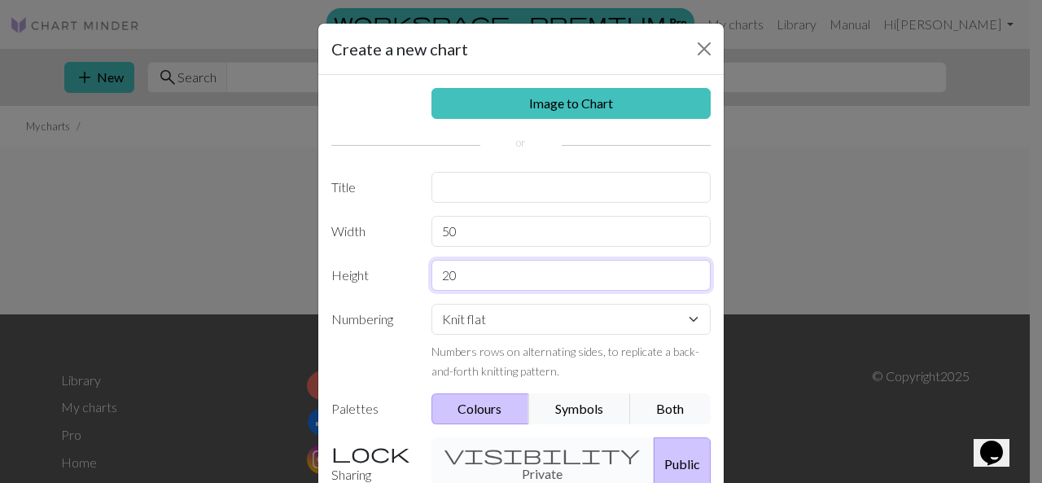
click at [472, 284] on input "20" at bounding box center [571, 275] width 280 height 31
type input "50"
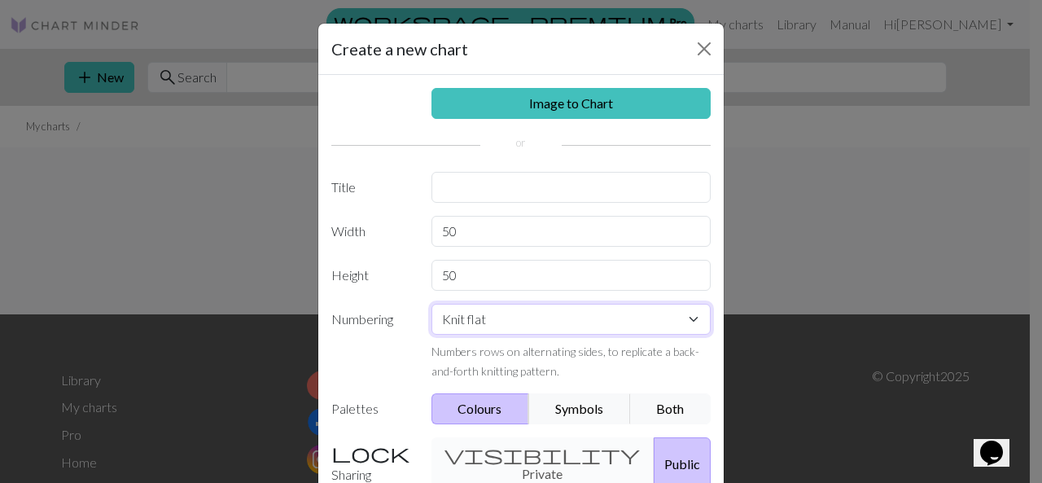
click at [523, 310] on select "Knit flat Knit in the round Lace knitting Cross stitch" at bounding box center [571, 319] width 280 height 31
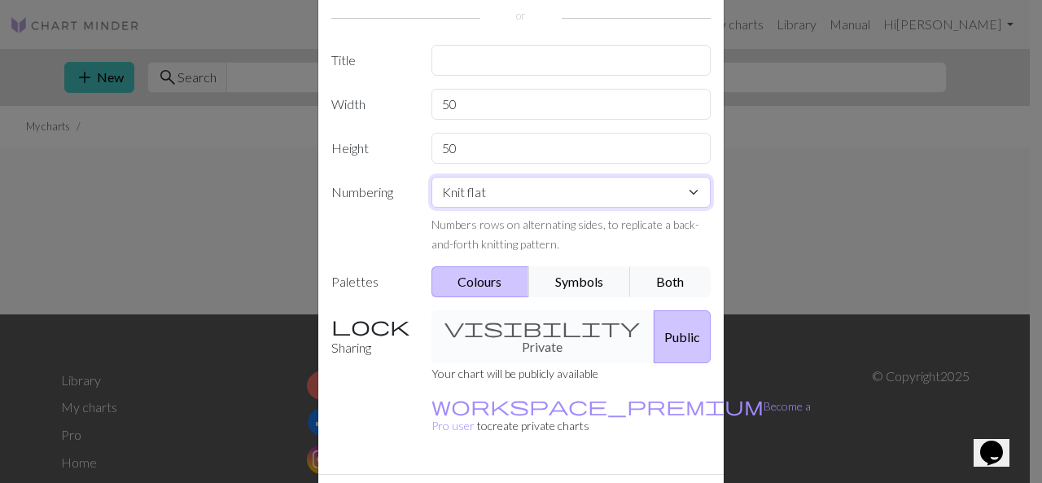
scroll to position [129, 0]
click at [535, 321] on div "visibility Private Public" at bounding box center [571, 334] width 299 height 53
click at [662, 47] on input "text" at bounding box center [571, 57] width 280 height 31
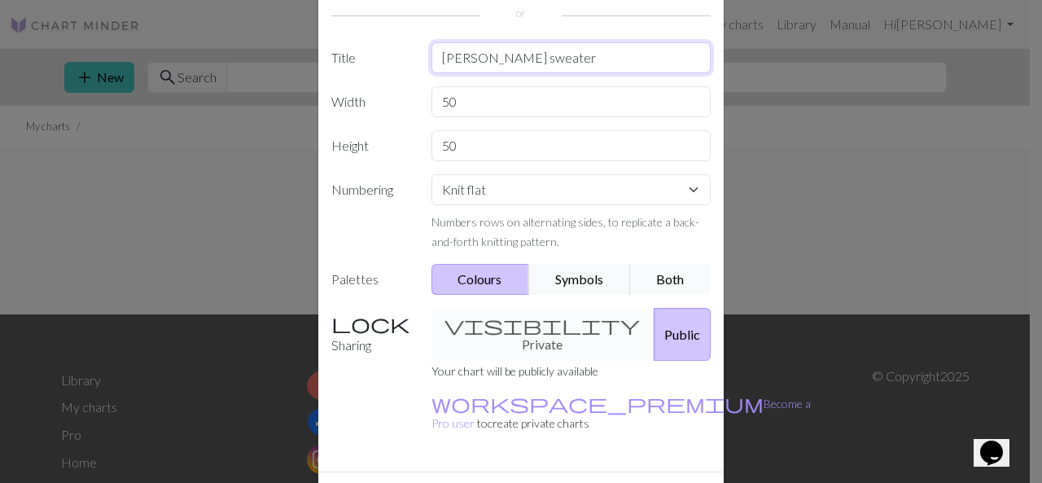
type input "[PERSON_NAME] sweater"
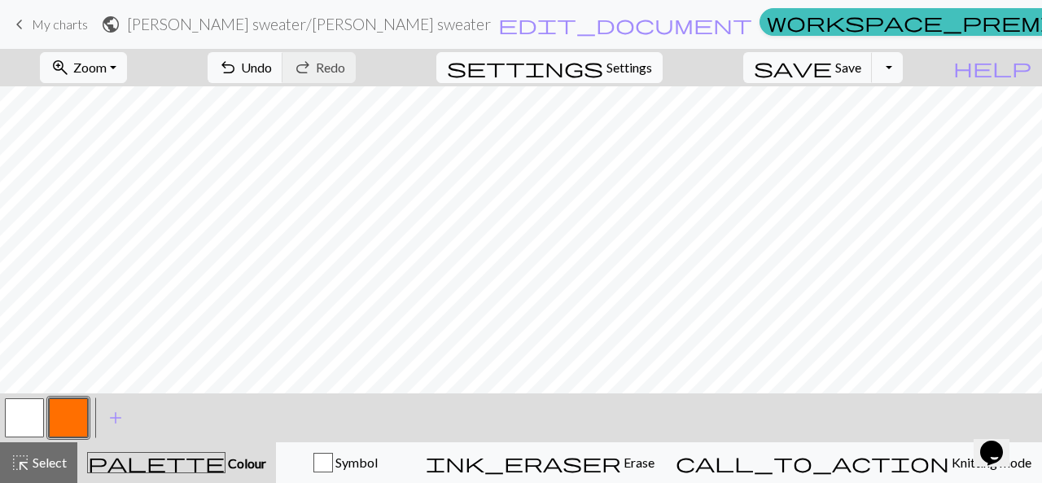
click at [651, 68] on span "Settings" at bounding box center [629, 68] width 46 height 20
select select "aran"
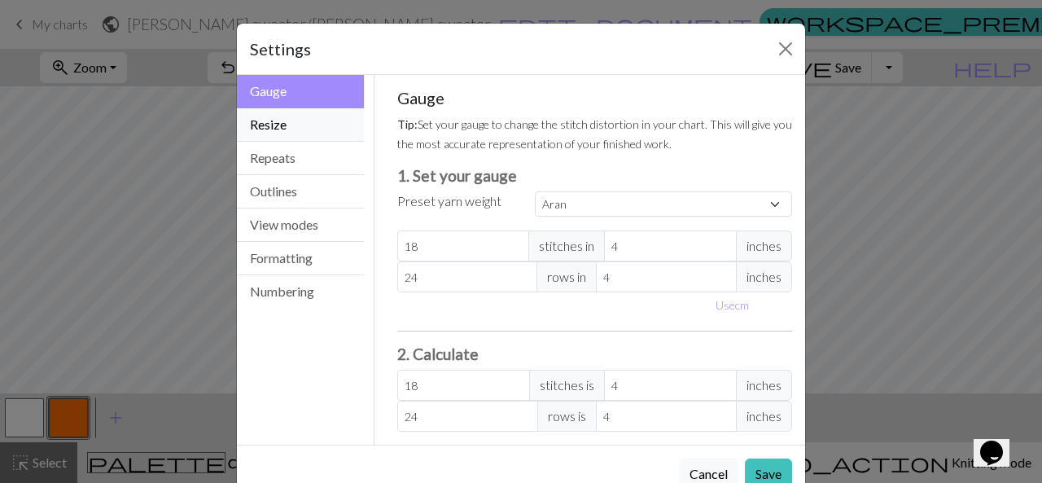
click at [290, 128] on button "Resize" at bounding box center [300, 124] width 127 height 33
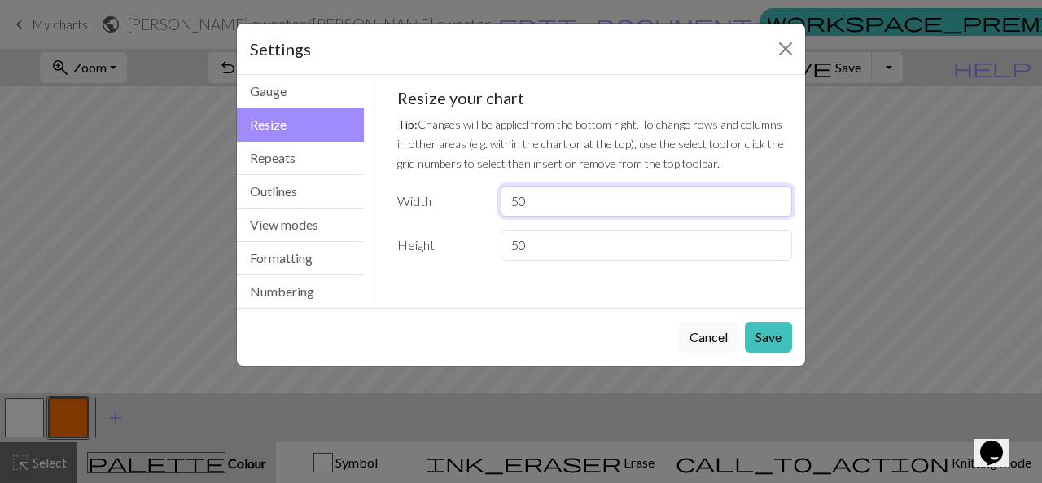
click at [527, 206] on input "50" at bounding box center [645, 201] width 291 height 31
drag, startPoint x: 536, startPoint y: 198, endPoint x: 483, endPoint y: 208, distance: 54.6
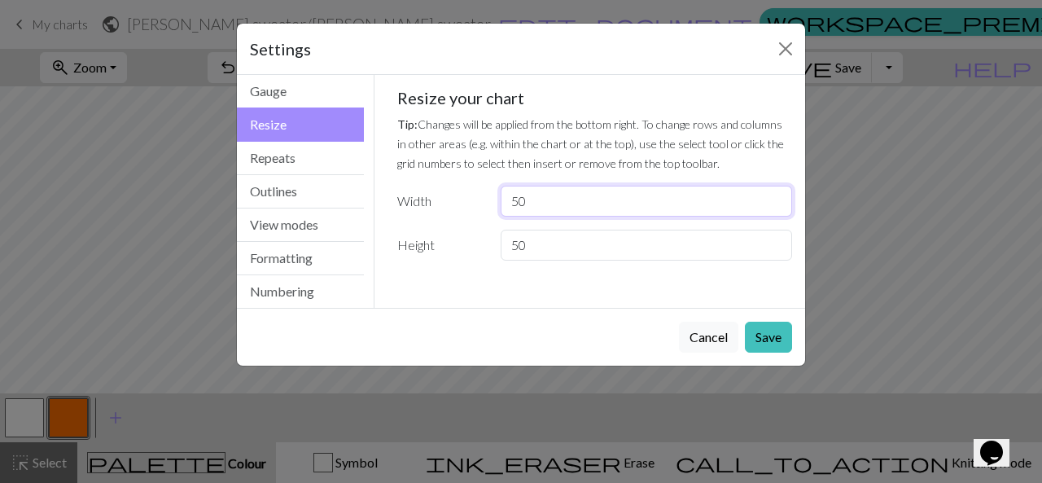
click at [483, 208] on div "Width 50" at bounding box center [594, 201] width 415 height 31
type input "100"
drag, startPoint x: 527, startPoint y: 247, endPoint x: 478, endPoint y: 252, distance: 49.1
click at [478, 252] on div "Height 50" at bounding box center [594, 244] width 415 height 31
type input "100"
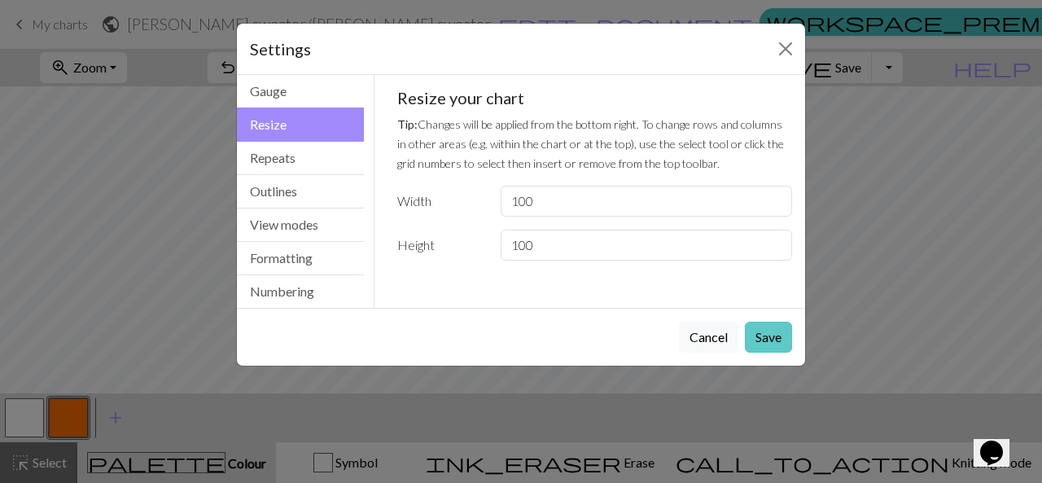
click at [770, 347] on button "Save" at bounding box center [768, 336] width 47 height 31
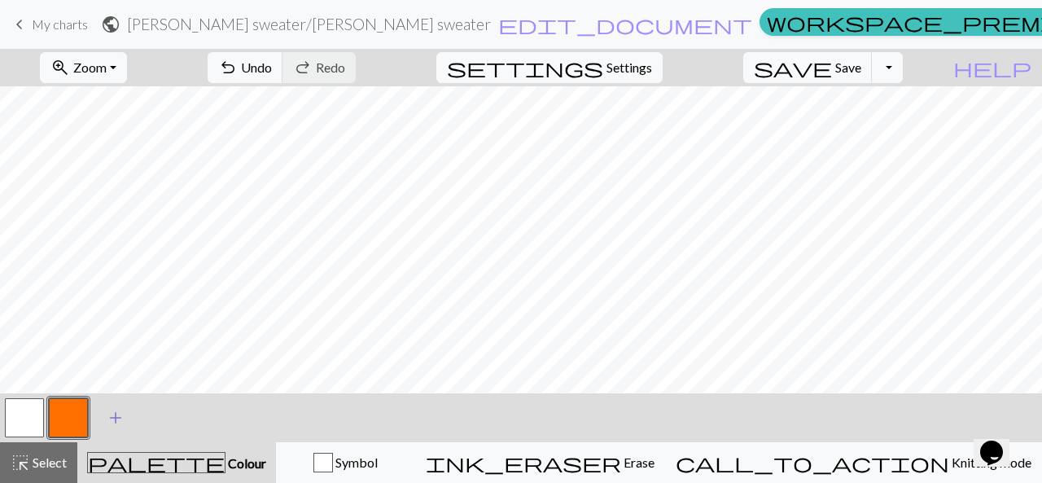
click at [119, 421] on span "add" at bounding box center [116, 417] width 20 height 23
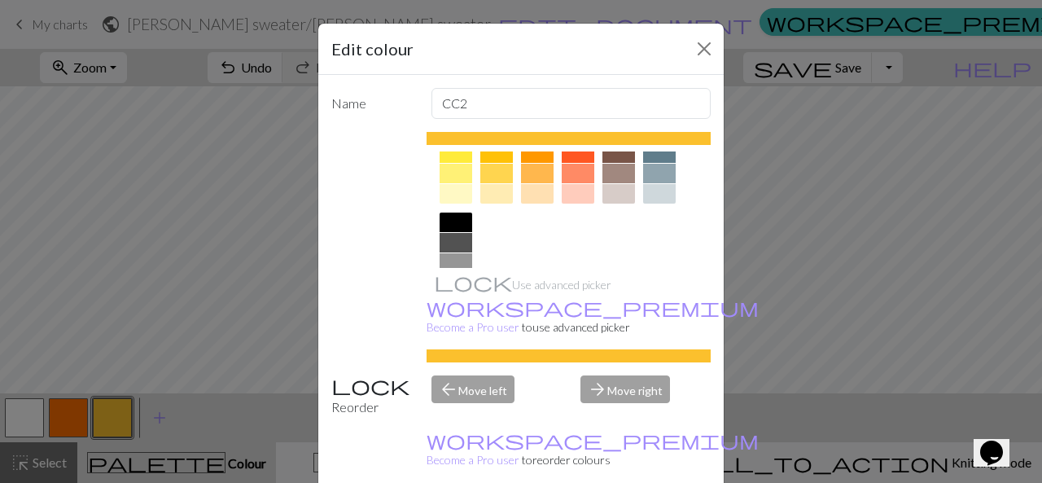
scroll to position [286, 0]
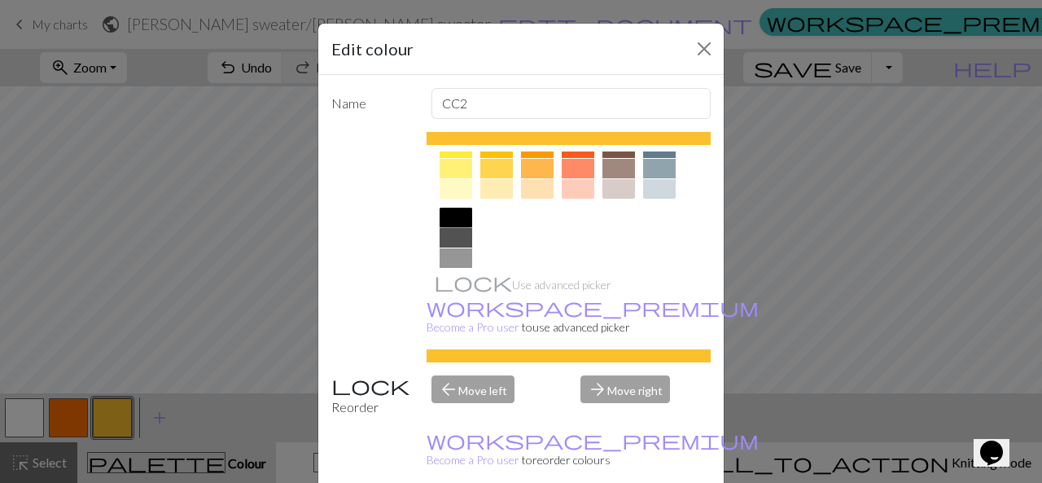
click at [449, 212] on div at bounding box center [455, 218] width 33 height 20
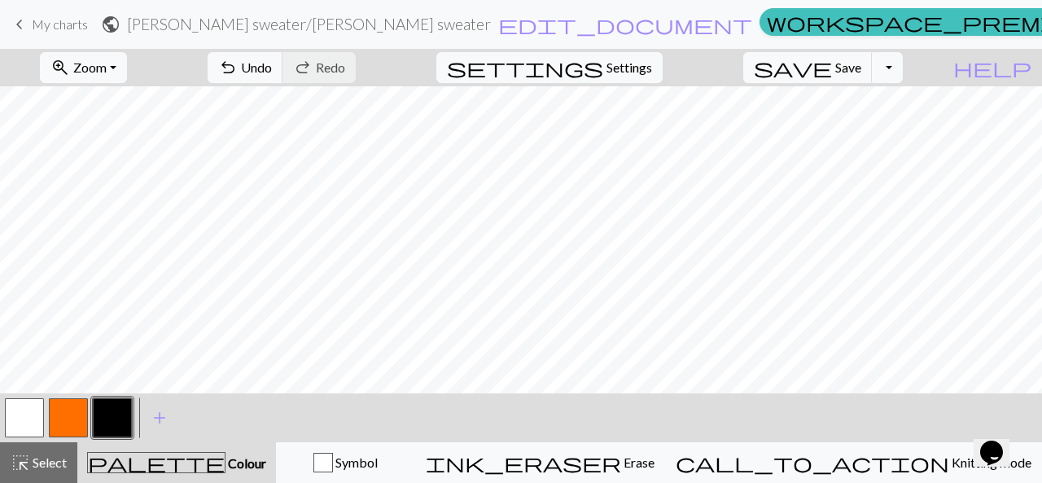
click at [33, 403] on button "button" at bounding box center [24, 417] width 39 height 39
click at [117, 421] on button "button" at bounding box center [112, 417] width 39 height 39
click at [29, 416] on button "button" at bounding box center [24, 417] width 39 height 39
click at [119, 409] on button "button" at bounding box center [112, 417] width 39 height 39
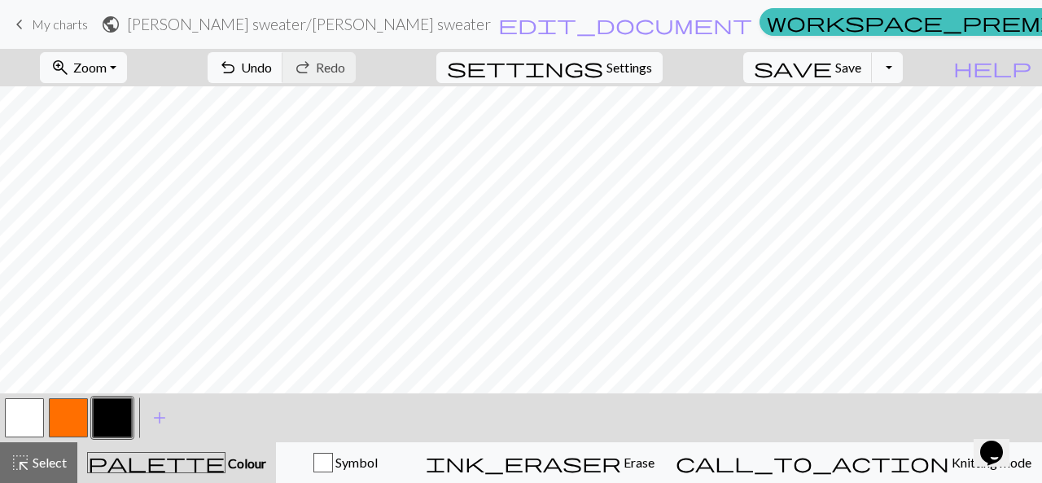
click at [19, 430] on button "button" at bounding box center [24, 417] width 39 height 39
click at [119, 408] on button "button" at bounding box center [112, 417] width 39 height 39
click at [23, 409] on button "button" at bounding box center [24, 417] width 39 height 39
click at [116, 410] on button "button" at bounding box center [112, 417] width 39 height 39
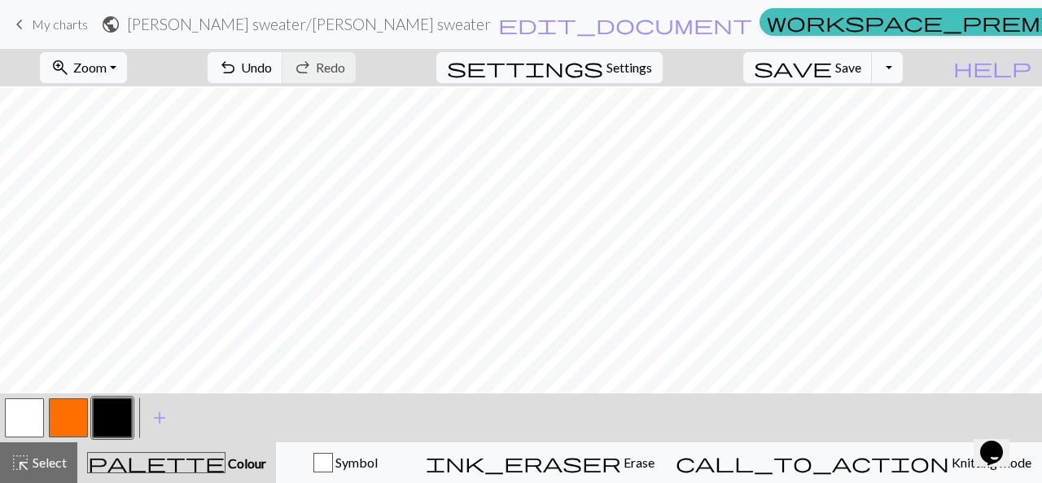
scroll to position [704, 0]
click at [28, 413] on button "button" at bounding box center [24, 417] width 39 height 39
click at [125, 413] on button "button" at bounding box center [112, 417] width 39 height 39
click at [33, 417] on button "button" at bounding box center [24, 417] width 39 height 39
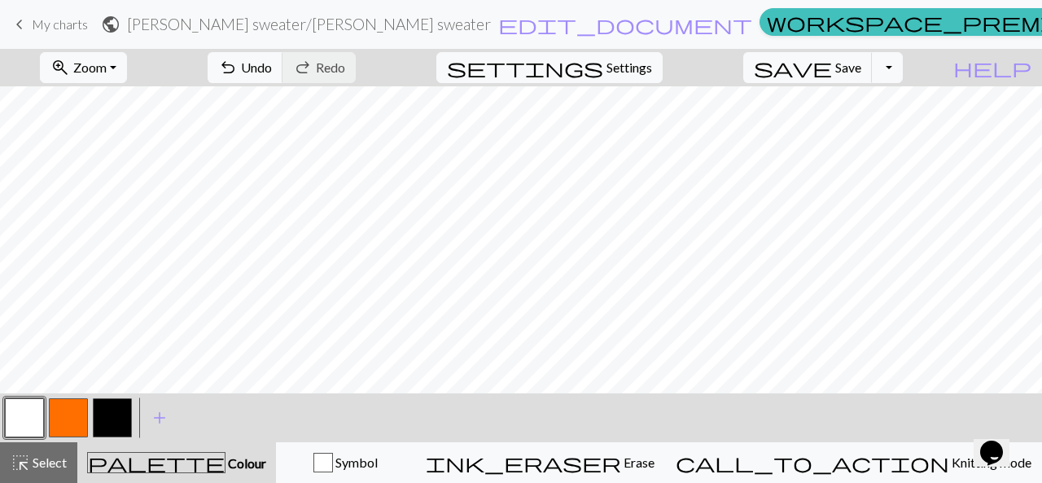
click at [114, 430] on button "button" at bounding box center [112, 417] width 39 height 39
click at [28, 422] on button "button" at bounding box center [24, 417] width 39 height 39
click at [110, 409] on button "button" at bounding box center [112, 417] width 39 height 39
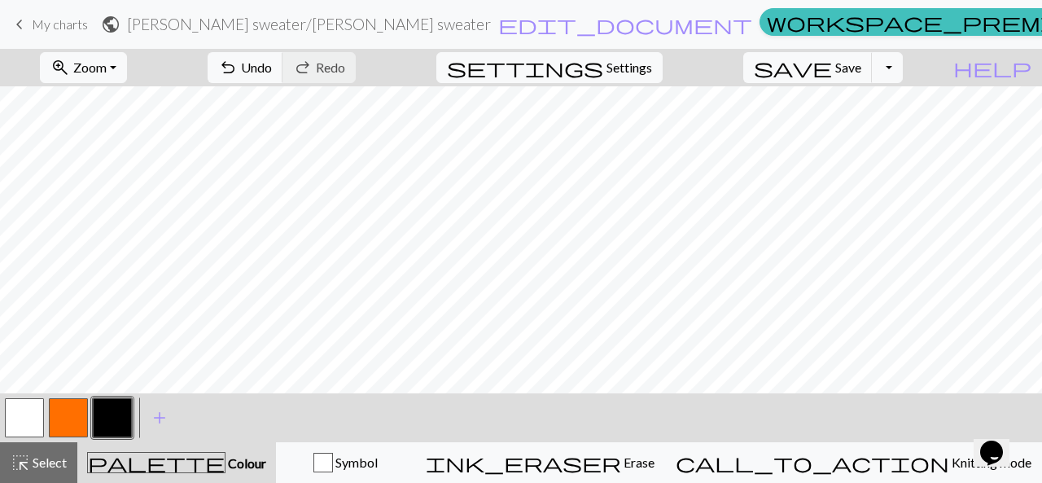
click at [40, 421] on button "button" at bounding box center [24, 417] width 39 height 39
click at [109, 409] on button "button" at bounding box center [112, 417] width 39 height 39
click at [107, 66] on span "Zoom" at bounding box center [89, 66] width 33 height 15
click at [130, 202] on button "50%" at bounding box center [106, 194] width 129 height 26
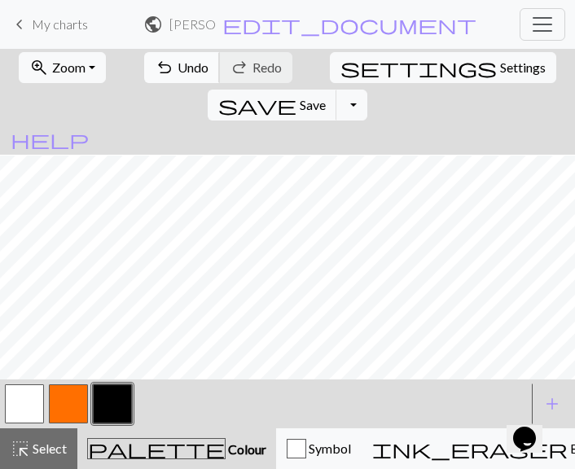
scroll to position [389, 0]
click at [68, 61] on span "Zoom" at bounding box center [68, 66] width 33 height 15
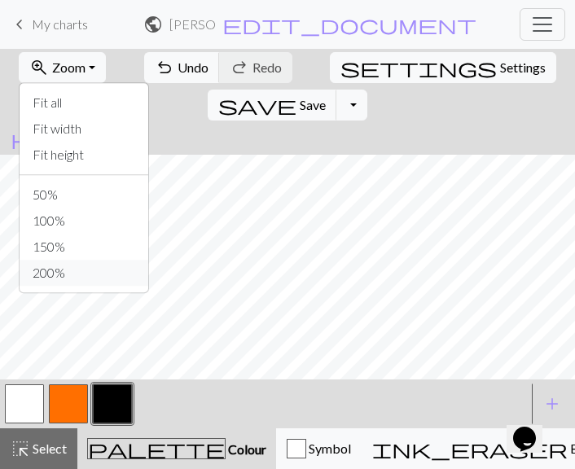
click at [50, 260] on button "200%" at bounding box center [84, 273] width 129 height 26
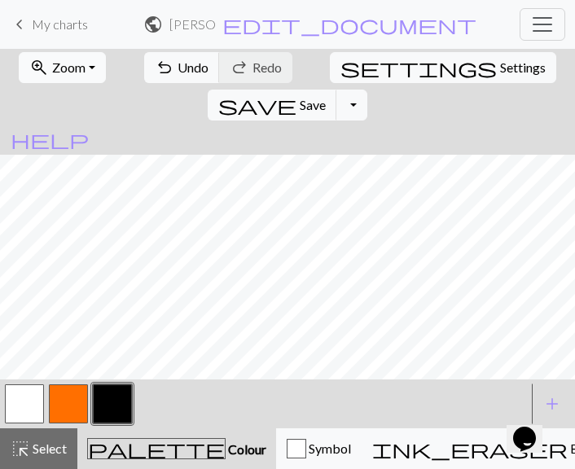
click at [52, 77] on button "zoom_in Zoom Zoom" at bounding box center [62, 67] width 87 height 31
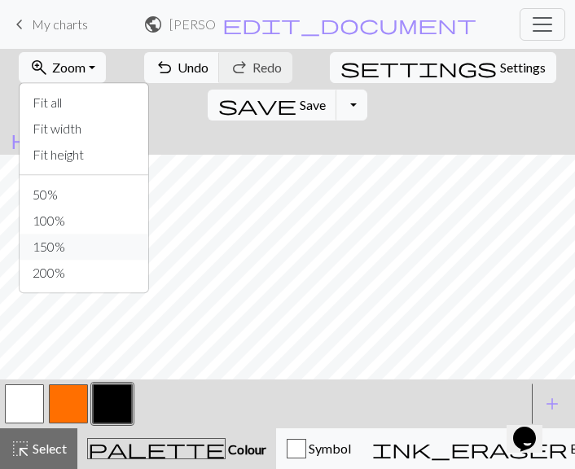
click at [54, 245] on button "150%" at bounding box center [84, 247] width 129 height 26
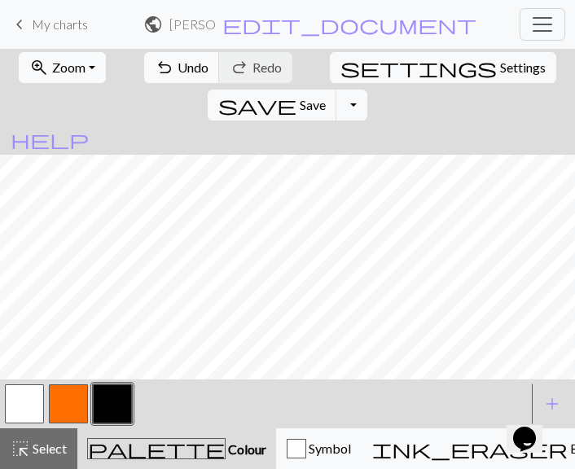
click at [70, 74] on span "Zoom" at bounding box center [68, 66] width 33 height 15
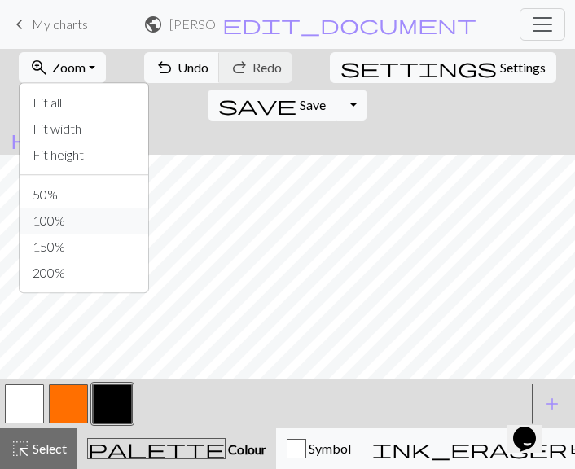
click at [76, 225] on button "100%" at bounding box center [84, 221] width 129 height 26
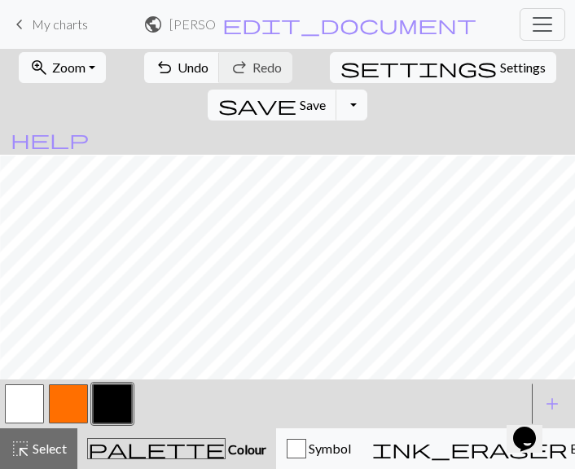
scroll to position [786, 314]
click at [322, 237] on div "zoom_in Zoom Zoom Fit all Fit width Fit height 50% 100% 150% 200% undo Undo Und…" at bounding box center [287, 259] width 575 height 420
click at [20, 411] on button "button" at bounding box center [24, 403] width 39 height 39
click at [112, 400] on button "button" at bounding box center [112, 403] width 39 height 39
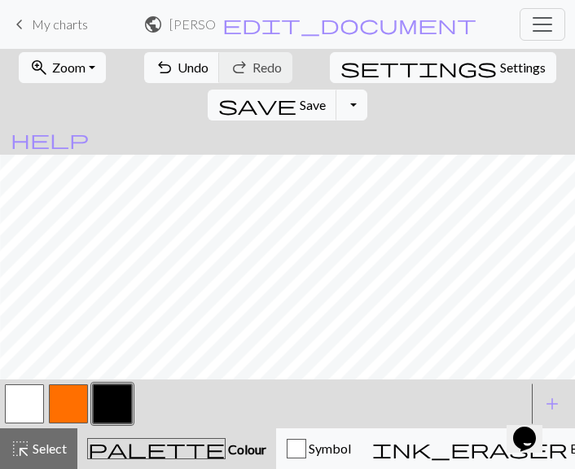
click at [6, 390] on button "button" at bounding box center [24, 403] width 39 height 39
click at [117, 411] on button "button" at bounding box center [112, 403] width 39 height 39
click at [25, 401] on button "button" at bounding box center [24, 403] width 39 height 39
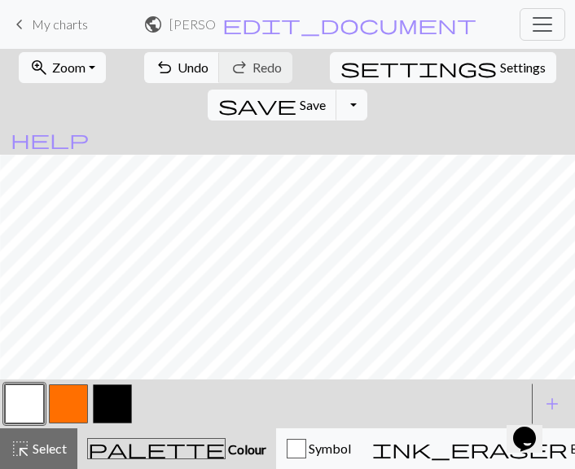
click at [127, 408] on button "button" at bounding box center [112, 403] width 39 height 39
click at [29, 410] on button "button" at bounding box center [24, 403] width 39 height 39
click at [125, 405] on button "button" at bounding box center [112, 403] width 39 height 39
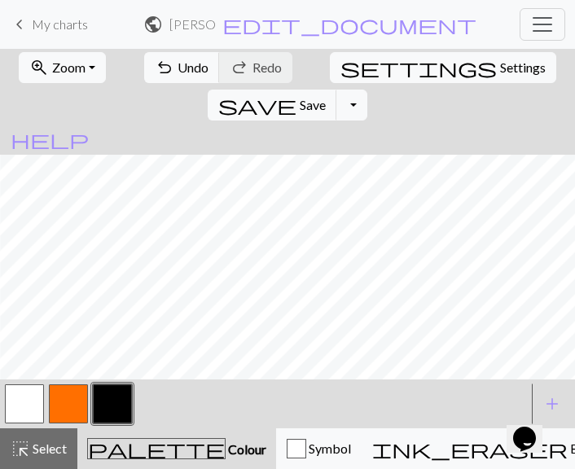
click at [27, 398] on button "button" at bounding box center [24, 403] width 39 height 39
click at [118, 404] on button "button" at bounding box center [112, 403] width 39 height 39
click at [31, 398] on button "button" at bounding box center [24, 403] width 39 height 39
click at [104, 400] on button "button" at bounding box center [112, 403] width 39 height 39
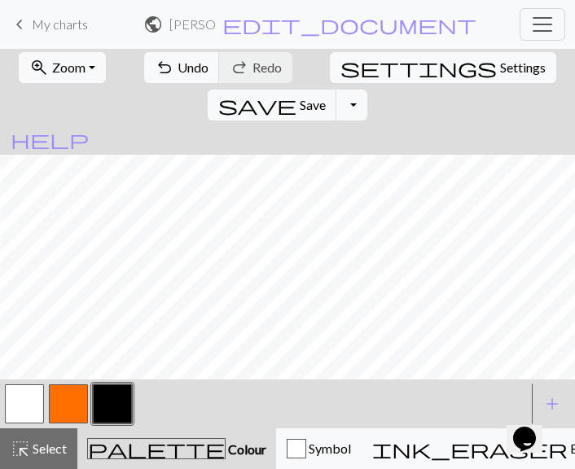
click at [13, 407] on button "button" at bounding box center [24, 403] width 39 height 39
click at [121, 408] on button "button" at bounding box center [112, 403] width 39 height 39
click at [17, 398] on button "button" at bounding box center [24, 403] width 39 height 39
click at [107, 393] on button "button" at bounding box center [112, 403] width 39 height 39
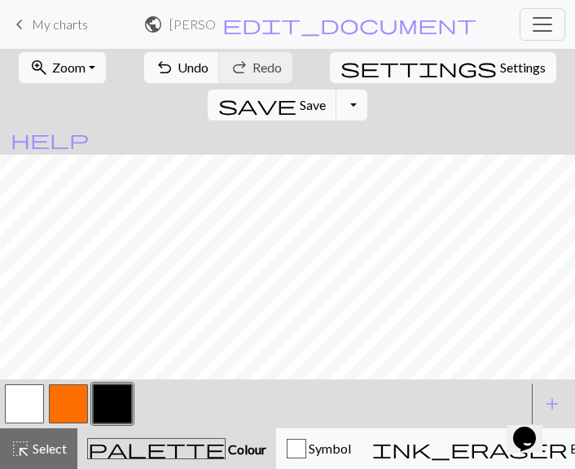
scroll to position [1225, 46]
click at [5, 408] on button "button" at bounding box center [24, 403] width 39 height 39
click at [107, 385] on button "button" at bounding box center [112, 403] width 39 height 39
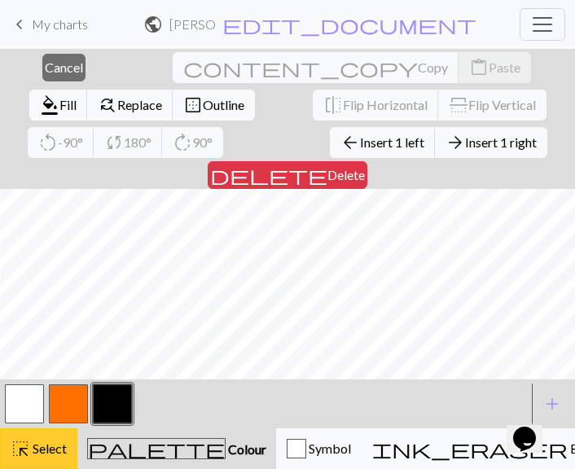
click at [49, 442] on span "Select" at bounding box center [48, 447] width 37 height 15
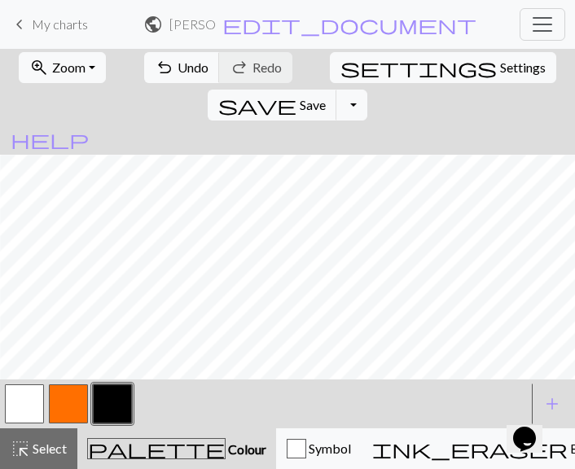
scroll to position [1259, 101]
click at [19, 408] on button "button" at bounding box center [24, 403] width 39 height 39
click at [127, 404] on button "button" at bounding box center [112, 403] width 39 height 39
click at [29, 414] on button "button" at bounding box center [24, 403] width 39 height 39
click at [129, 393] on button "button" at bounding box center [112, 403] width 39 height 39
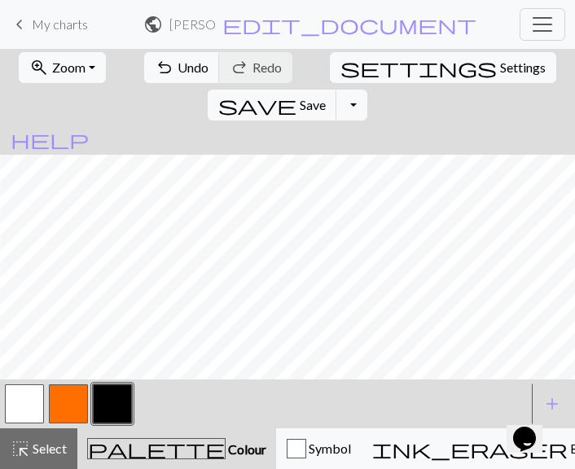
scroll to position [1350, 142]
click at [26, 421] on button "button" at bounding box center [24, 403] width 39 height 39
click at [105, 400] on button "button" at bounding box center [112, 403] width 39 height 39
click at [57, 59] on span "Zoom" at bounding box center [68, 66] width 33 height 15
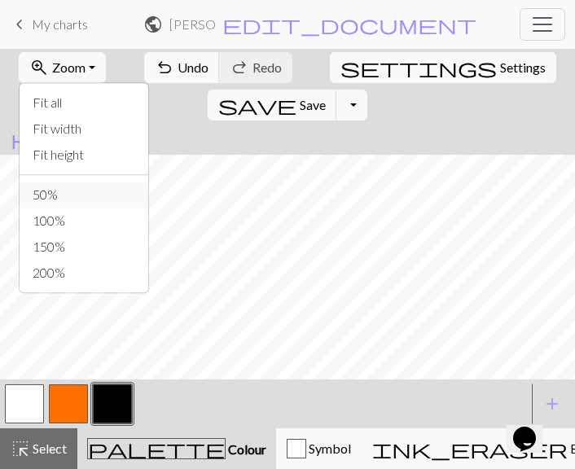
click at [63, 191] on button "50%" at bounding box center [84, 194] width 129 height 26
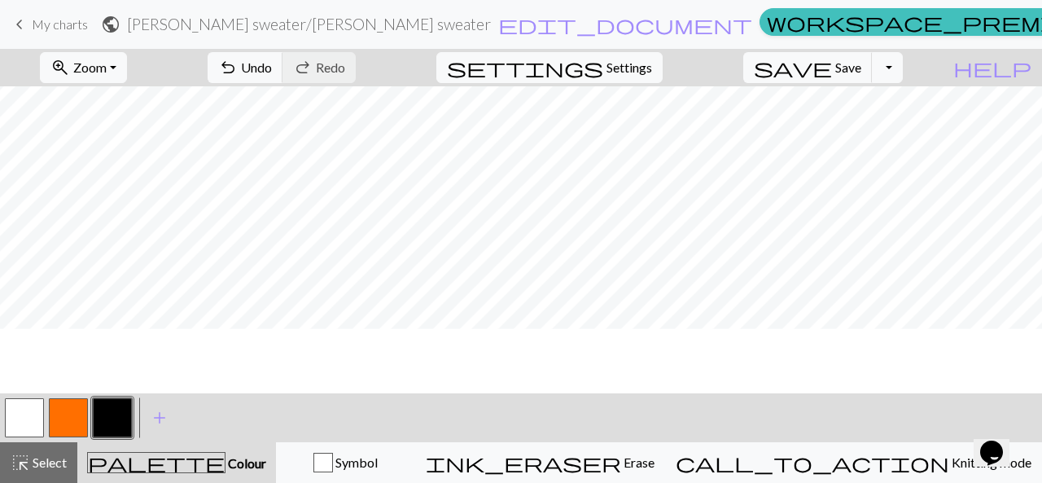
scroll to position [301, 0]
click at [788, 416] on div "< > add Add a colour" at bounding box center [521, 417] width 1042 height 49
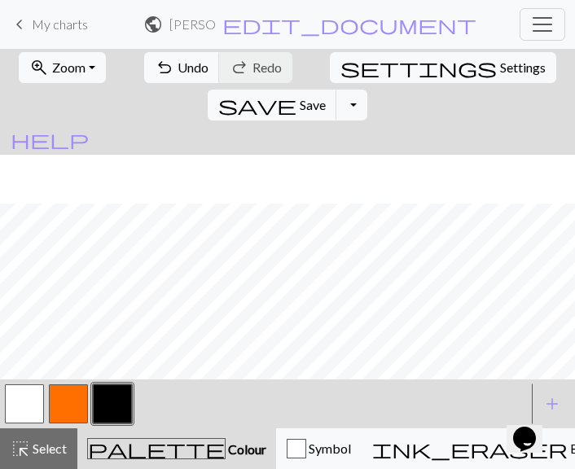
scroll to position [553, 0]
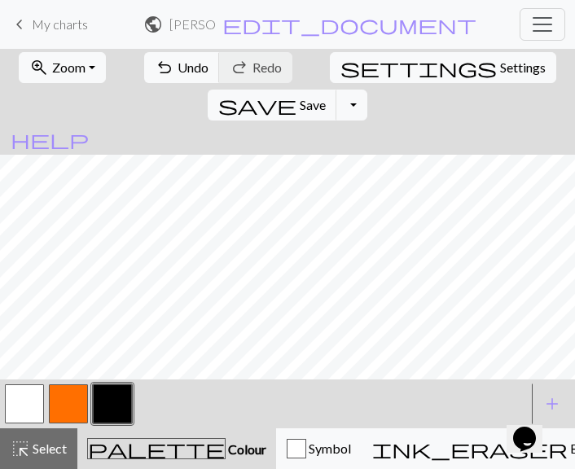
click at [23, 402] on button "button" at bounding box center [24, 403] width 39 height 39
click at [112, 394] on button "button" at bounding box center [112, 403] width 39 height 39
click at [39, 407] on button "button" at bounding box center [24, 403] width 39 height 39
click at [115, 400] on button "button" at bounding box center [112, 403] width 39 height 39
click at [20, 409] on button "button" at bounding box center [24, 403] width 39 height 39
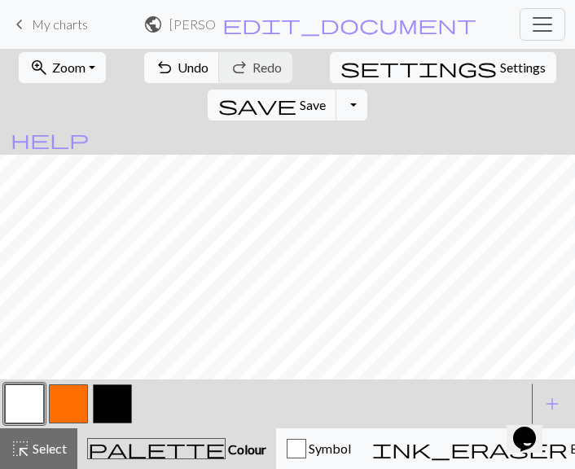
scroll to position [404, 0]
click at [118, 395] on button "button" at bounding box center [112, 403] width 39 height 39
click at [27, 398] on button "button" at bounding box center [24, 403] width 39 height 39
click at [97, 400] on button "button" at bounding box center [112, 403] width 39 height 39
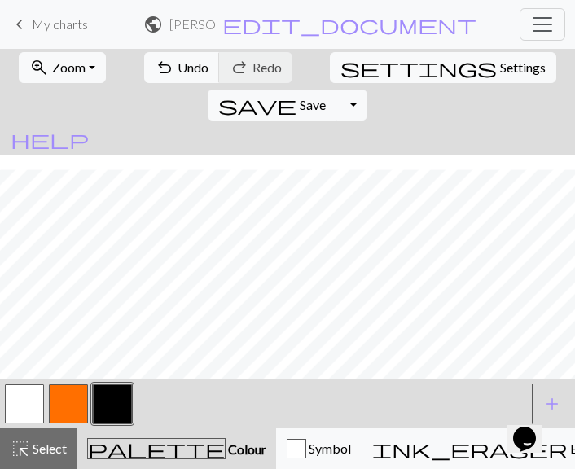
scroll to position [418, 0]
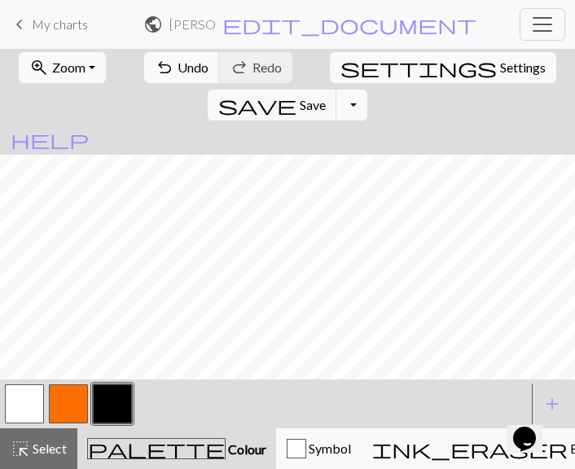
click at [24, 402] on button "button" at bounding box center [24, 403] width 39 height 39
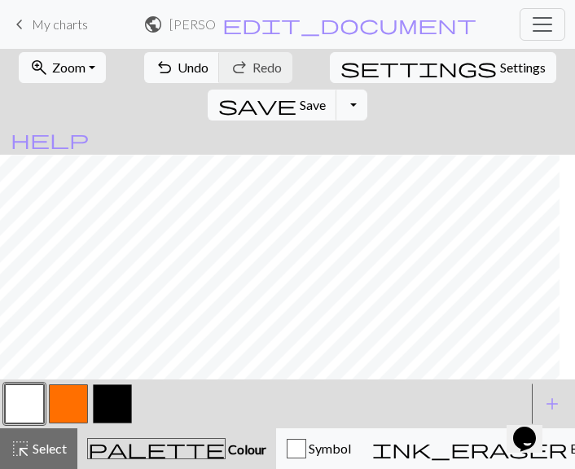
scroll to position [579, 204]
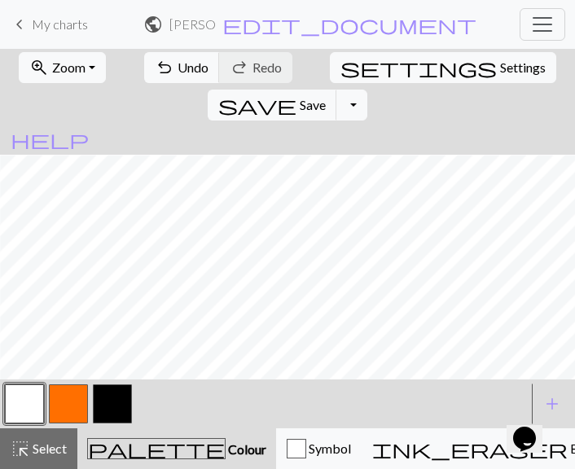
click at [120, 403] on button "button" at bounding box center [112, 403] width 39 height 39
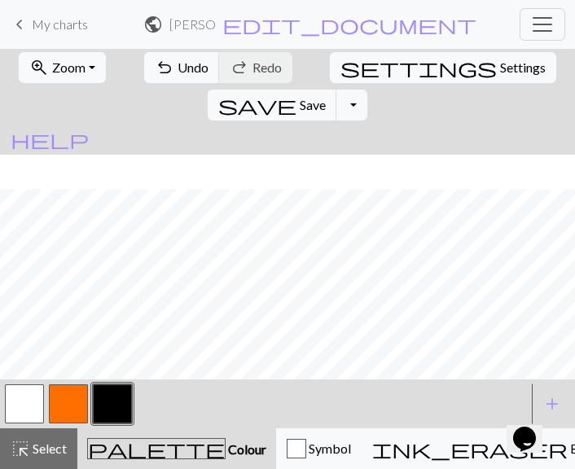
scroll to position [426, 356]
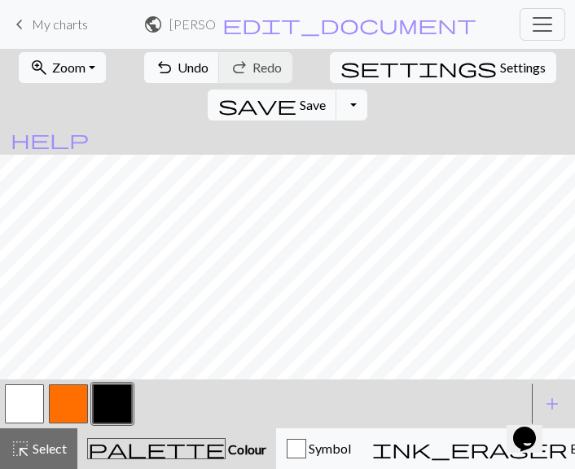
click at [121, 437] on span "palette" at bounding box center [156, 448] width 137 height 23
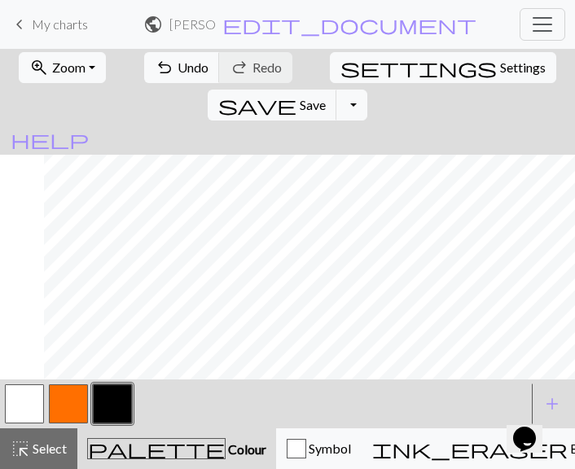
scroll to position [347, 438]
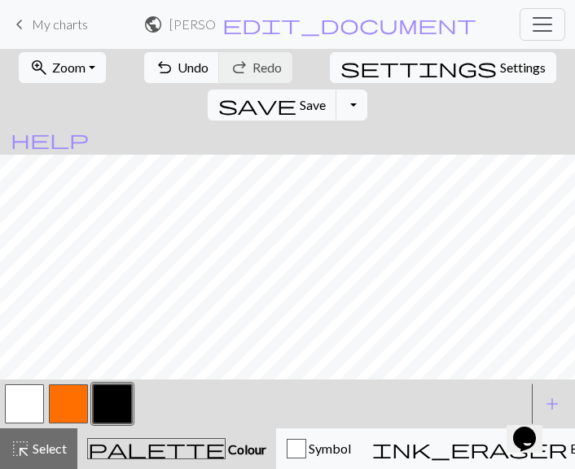
click at [41, 396] on button "button" at bounding box center [24, 403] width 39 height 39
click at [117, 404] on button "button" at bounding box center [112, 403] width 39 height 39
click at [25, 417] on button "button" at bounding box center [24, 403] width 39 height 39
click at [124, 391] on button "button" at bounding box center [112, 403] width 39 height 39
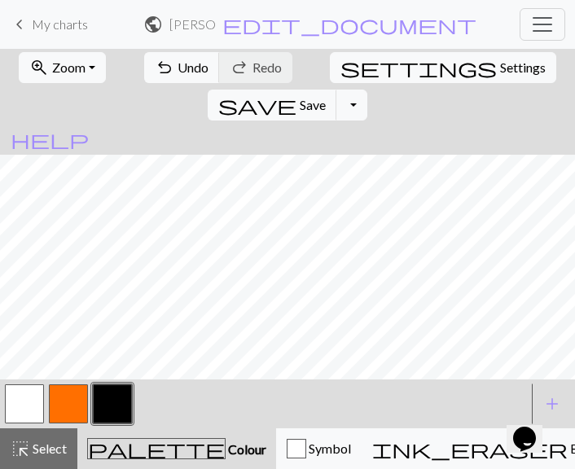
click at [37, 398] on button "button" at bounding box center [24, 403] width 39 height 39
click at [122, 396] on button "button" at bounding box center [112, 403] width 39 height 39
click at [17, 412] on button "button" at bounding box center [24, 403] width 39 height 39
click at [128, 402] on button "button" at bounding box center [112, 403] width 39 height 39
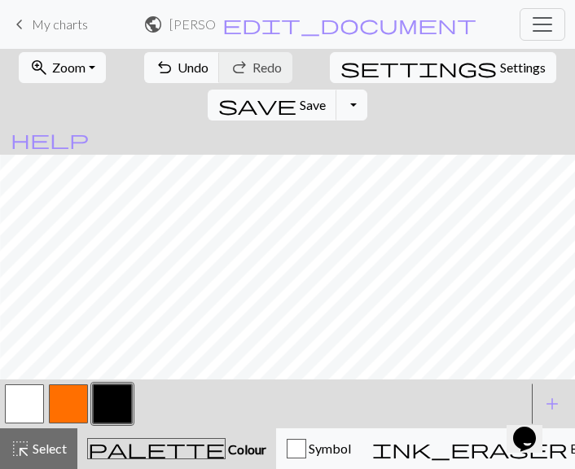
click at [21, 404] on button "button" at bounding box center [24, 403] width 39 height 39
click at [114, 400] on button "button" at bounding box center [112, 403] width 39 height 39
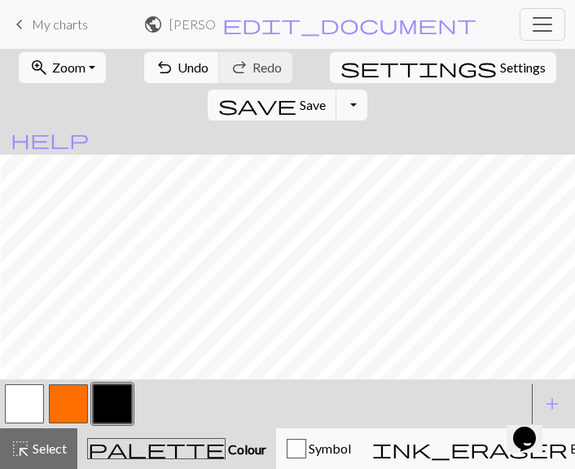
scroll to position [244, 174]
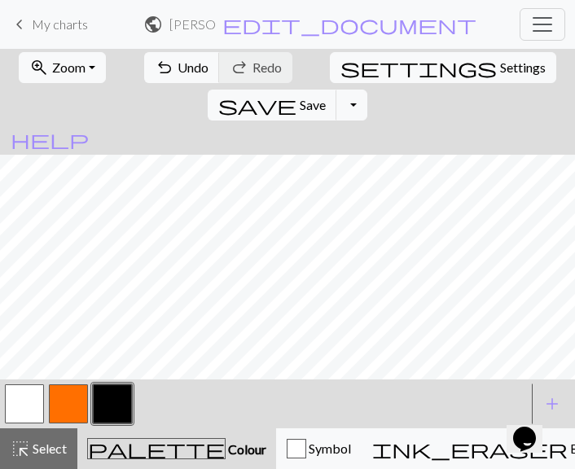
click at [20, 398] on button "button" at bounding box center [24, 403] width 39 height 39
click at [106, 398] on button "button" at bounding box center [112, 403] width 39 height 39
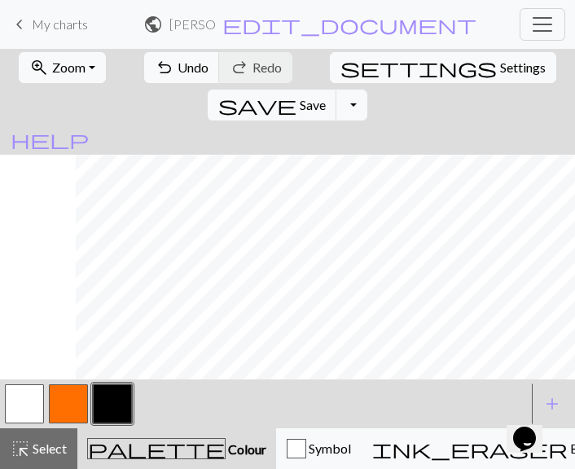
scroll to position [184, 374]
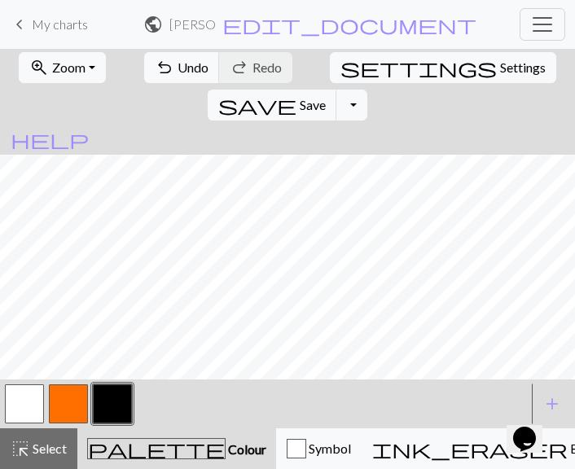
click at [31, 412] on button "button" at bounding box center [24, 403] width 39 height 39
click at [120, 398] on button "button" at bounding box center [112, 403] width 39 height 39
click at [33, 400] on button "button" at bounding box center [24, 403] width 39 height 39
click at [111, 394] on button "button" at bounding box center [112, 403] width 39 height 39
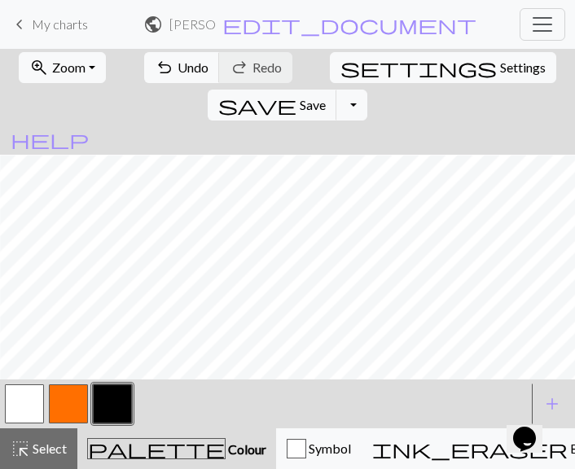
click at [33, 404] on button "button" at bounding box center [24, 403] width 39 height 39
click at [122, 391] on button "button" at bounding box center [112, 403] width 39 height 39
click at [187, 173] on div "zoom_in Zoom Zoom Fit all Fit width Fit height 50% 100% 150% 200% undo Undo Und…" at bounding box center [287, 259] width 575 height 420
click at [37, 399] on button "button" at bounding box center [24, 403] width 39 height 39
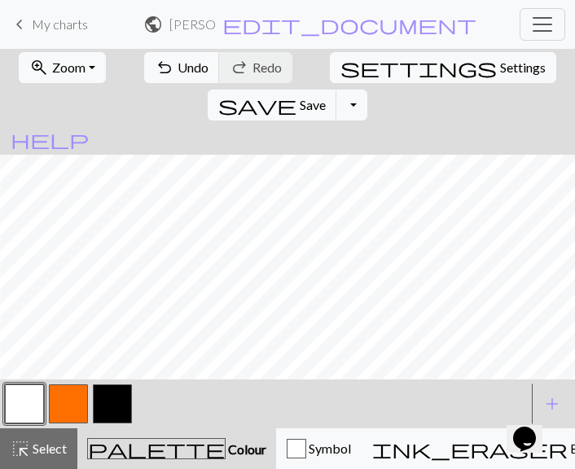
click at [114, 404] on button "button" at bounding box center [112, 403] width 39 height 39
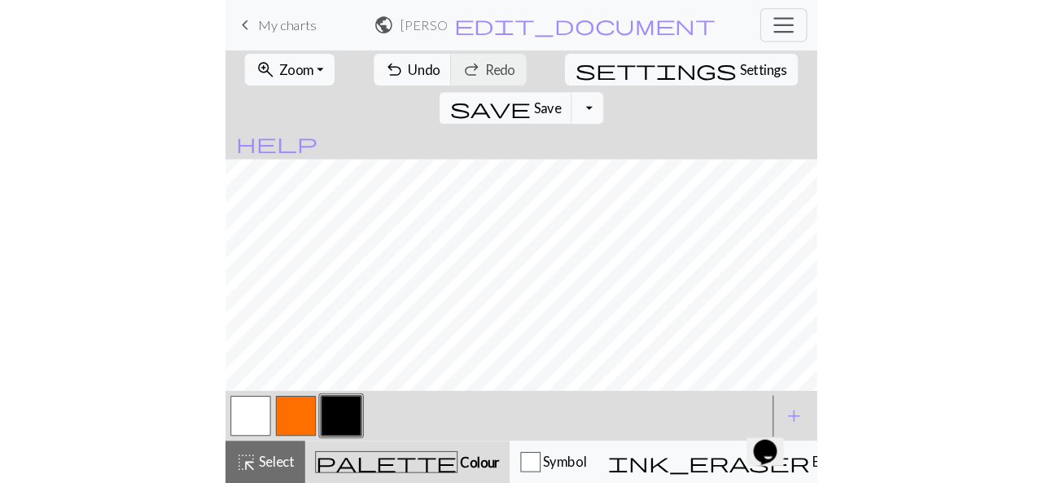
scroll to position [0, 146]
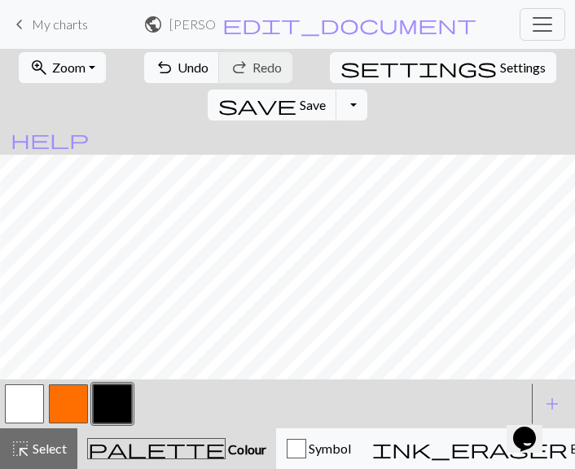
click at [20, 404] on button "button" at bounding box center [24, 403] width 39 height 39
click at [123, 401] on button "button" at bounding box center [112, 403] width 39 height 39
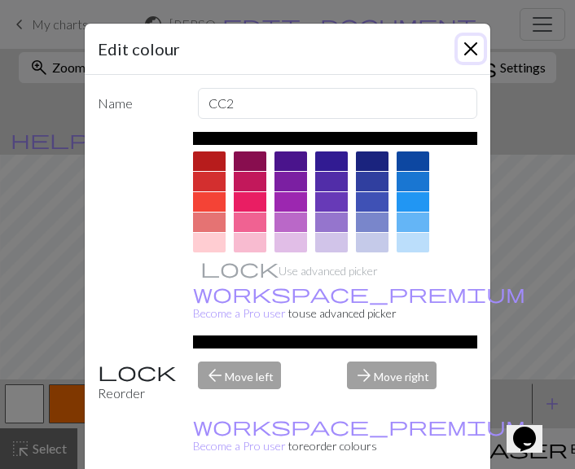
click at [467, 47] on button "Close" at bounding box center [470, 49] width 26 height 26
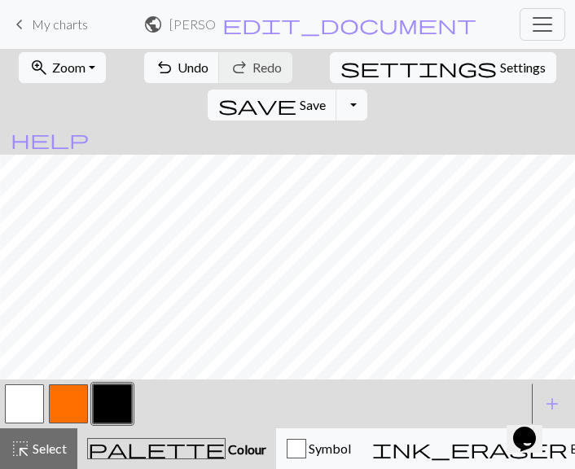
click at [13, 383] on div at bounding box center [24, 404] width 44 height 44
click at [33, 400] on button "button" at bounding box center [24, 403] width 39 height 39
click at [125, 400] on button "button" at bounding box center [112, 403] width 39 height 39
click at [296, 94] on span "save" at bounding box center [257, 105] width 78 height 23
click at [448, 76] on div "Oh no! The chart couldn't be saved this time. Here are some things you can try …" at bounding box center [288, 154] width 562 height 309
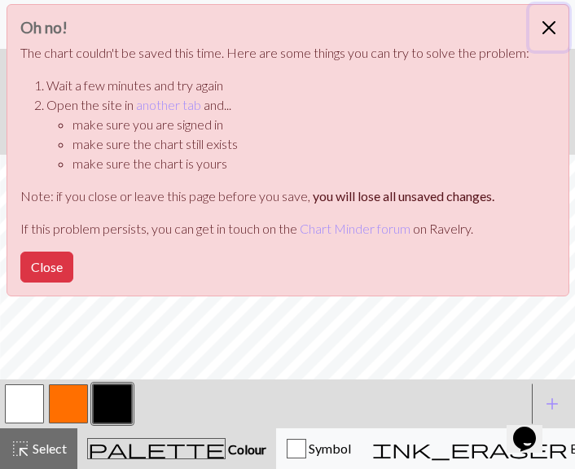
click at [548, 25] on button "Close" at bounding box center [548, 28] width 39 height 46
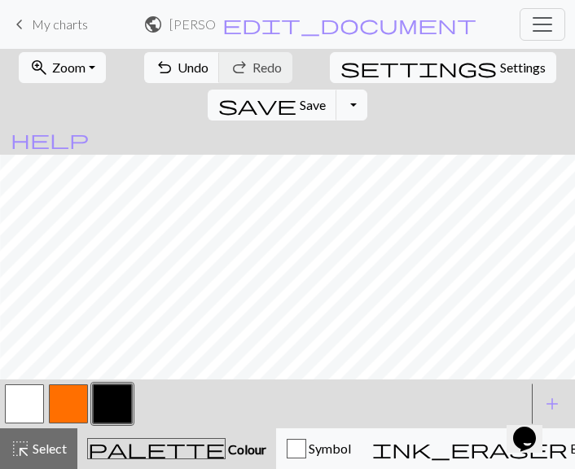
click at [21, 22] on span "keyboard_arrow_left" at bounding box center [20, 24] width 20 height 23
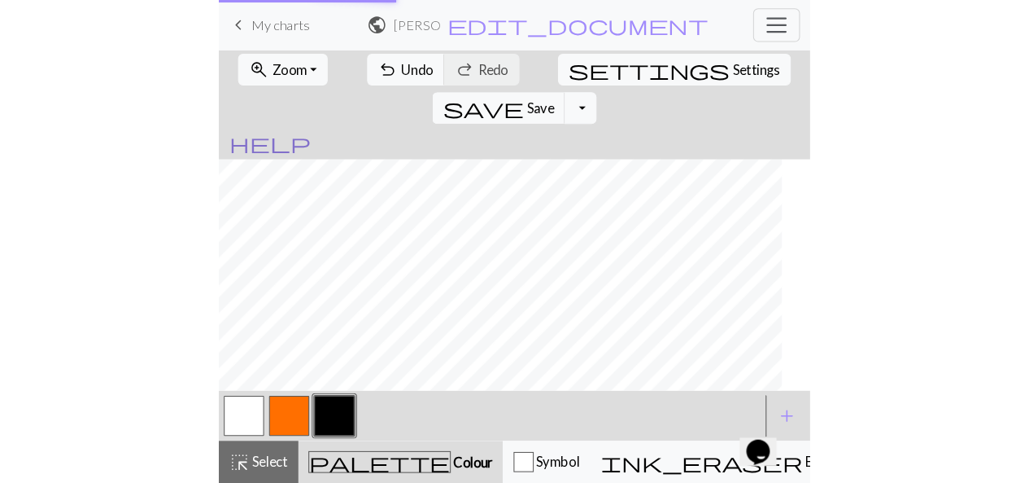
scroll to position [0, 118]
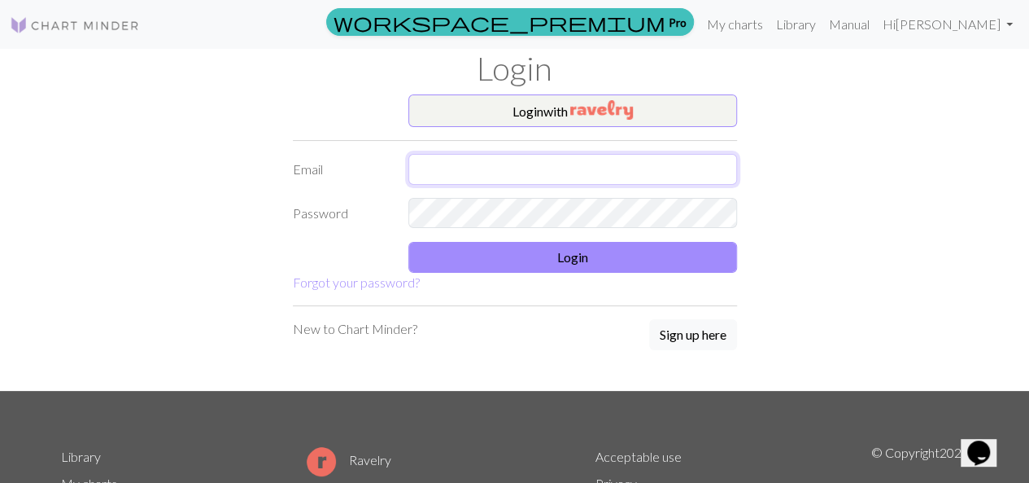
type input "fuchs.paula@hblalentia.at"
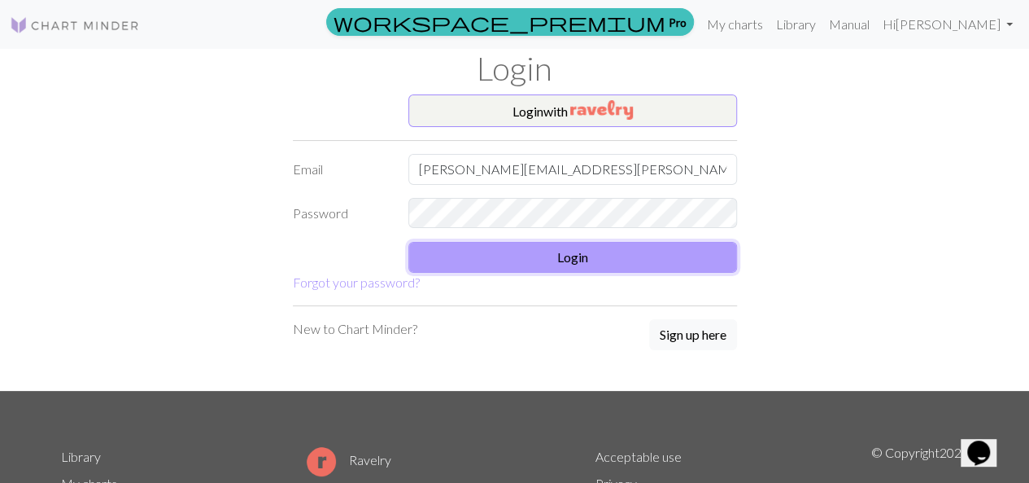
click at [572, 252] on button "Login" at bounding box center [572, 257] width 329 height 31
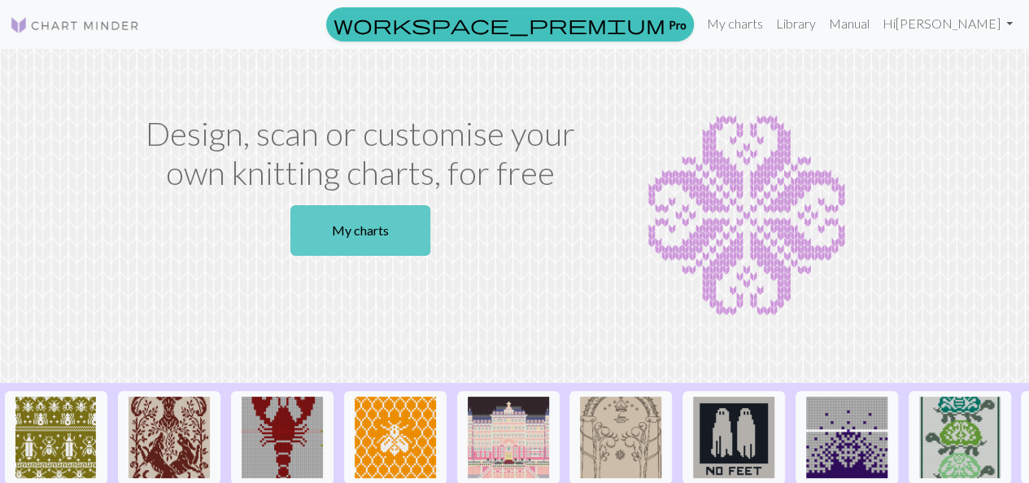
click at [386, 232] on link "My charts" at bounding box center [361, 230] width 140 height 50
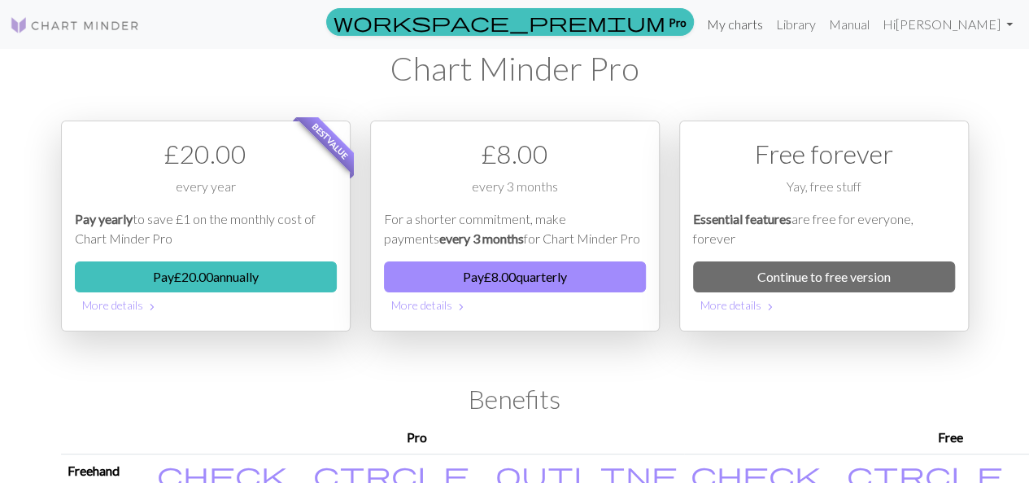
click at [770, 19] on link "My charts" at bounding box center [735, 24] width 69 height 33
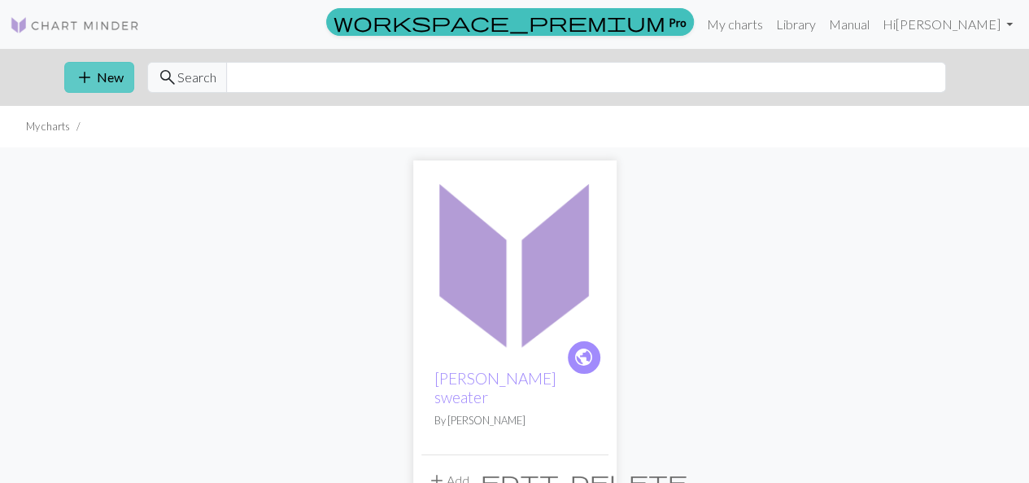
click at [85, 79] on span "add" at bounding box center [85, 77] width 20 height 23
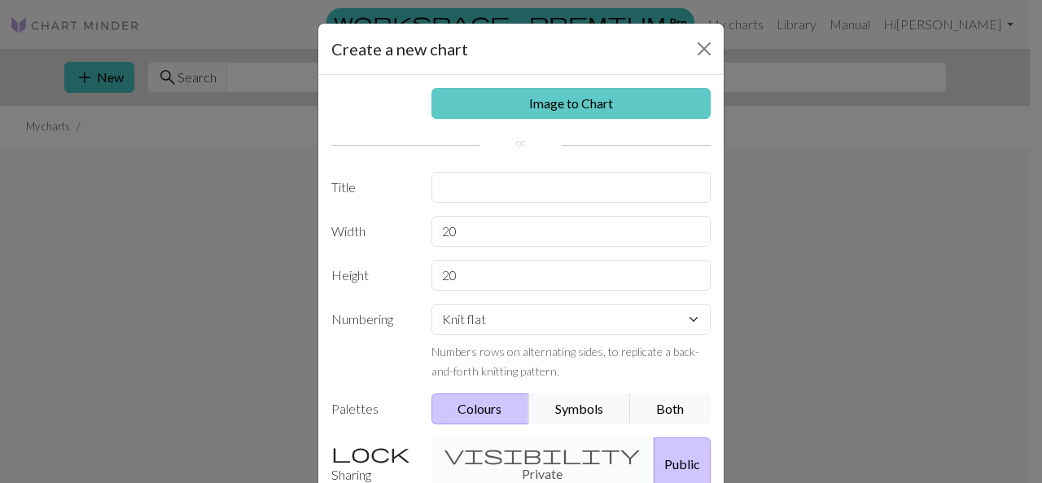
click at [676, 97] on link "Image to Chart" at bounding box center [571, 103] width 280 height 31
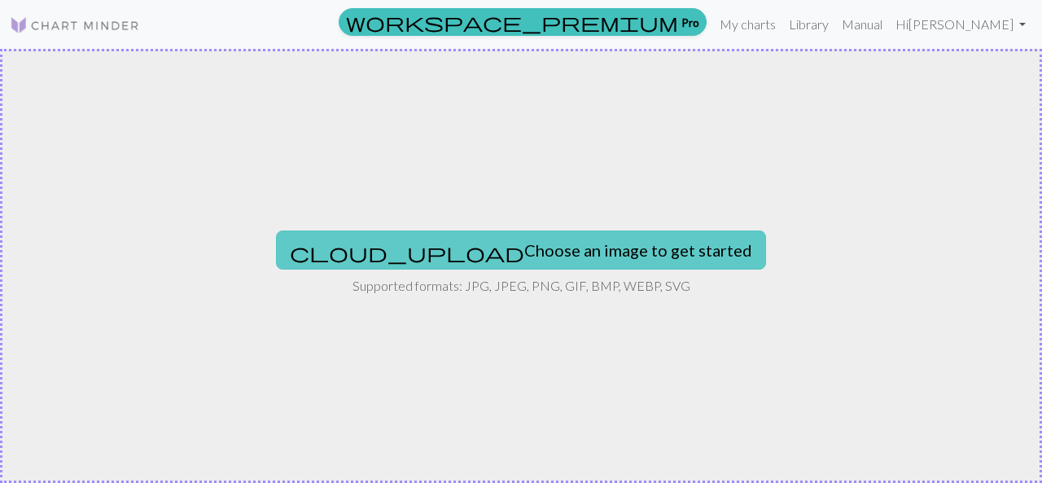
click at [609, 237] on button "cloud_upload Choose an image to get started" at bounding box center [521, 249] width 490 height 39
